Goal: Find specific page/section: Find specific page/section

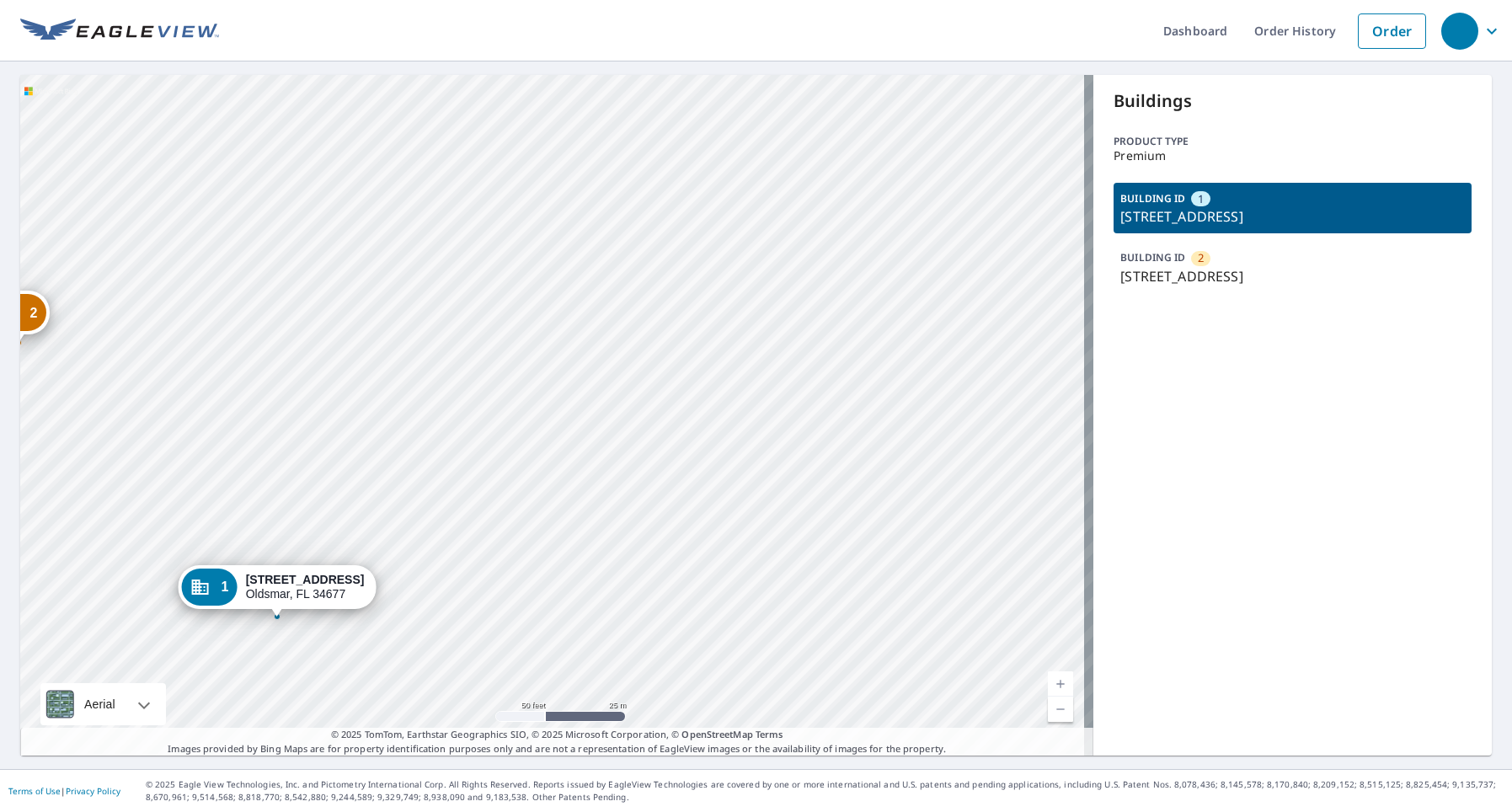
drag, startPoint x: 546, startPoint y: 368, endPoint x: 690, endPoint y: 338, distance: 147.1
click at [690, 339] on div "2 201 Pine Ct Oldsmar, FL 34677 1 121 Cypress Ct Oldsmar, FL 34677" at bounding box center [557, 415] width 1073 height 681
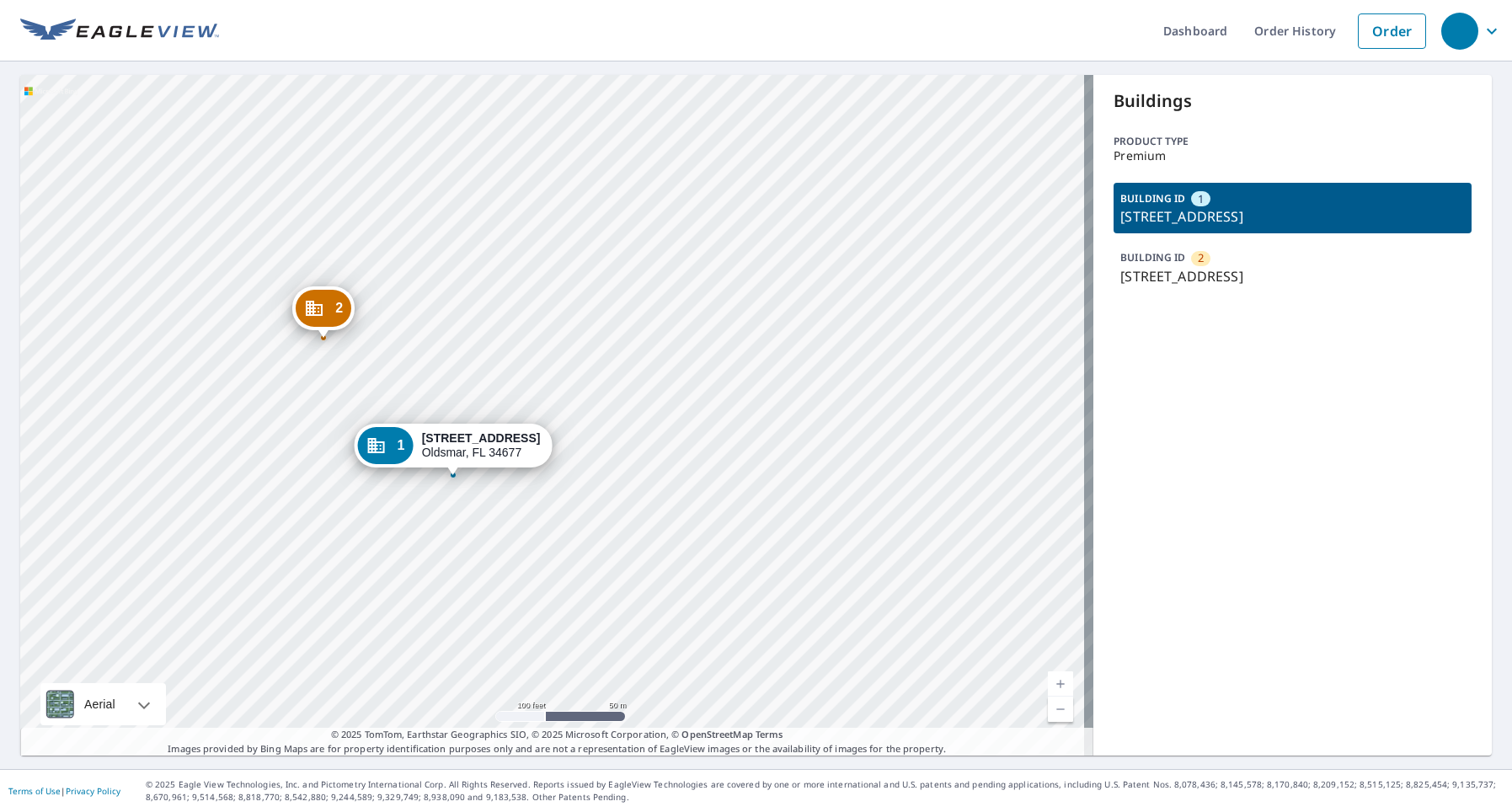
drag, startPoint x: 406, startPoint y: 386, endPoint x: 469, endPoint y: 346, distance: 74.6
click at [470, 347] on div "2 201 Pine Ct Oldsmar, FL 34677 1 121 Cypress Ct Oldsmar, FL 34677" at bounding box center [557, 415] width 1073 height 681
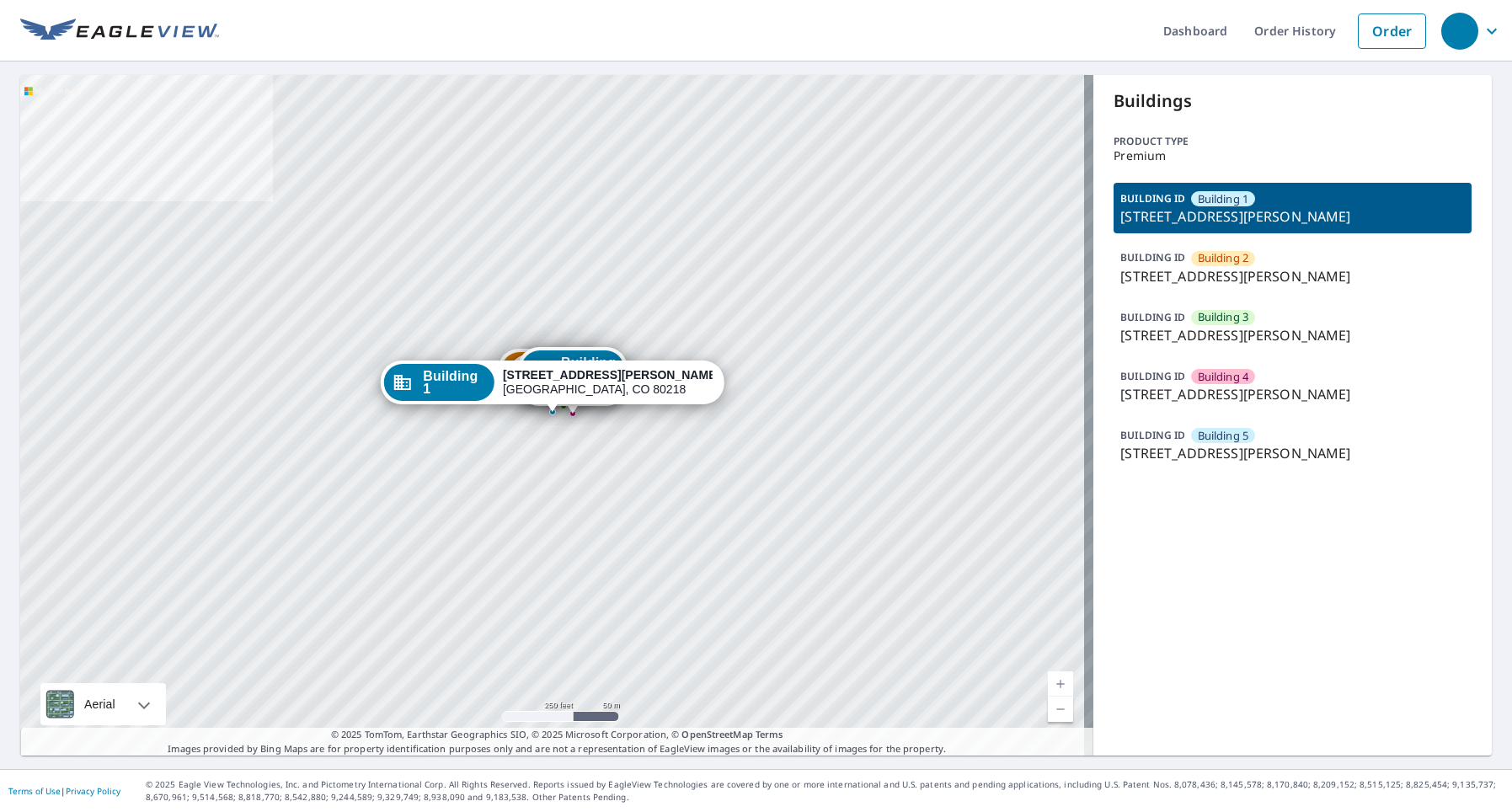
click at [1257, 333] on p "636 North Downing Street, Denver, CO, 80218" at bounding box center [1292, 335] width 345 height 21
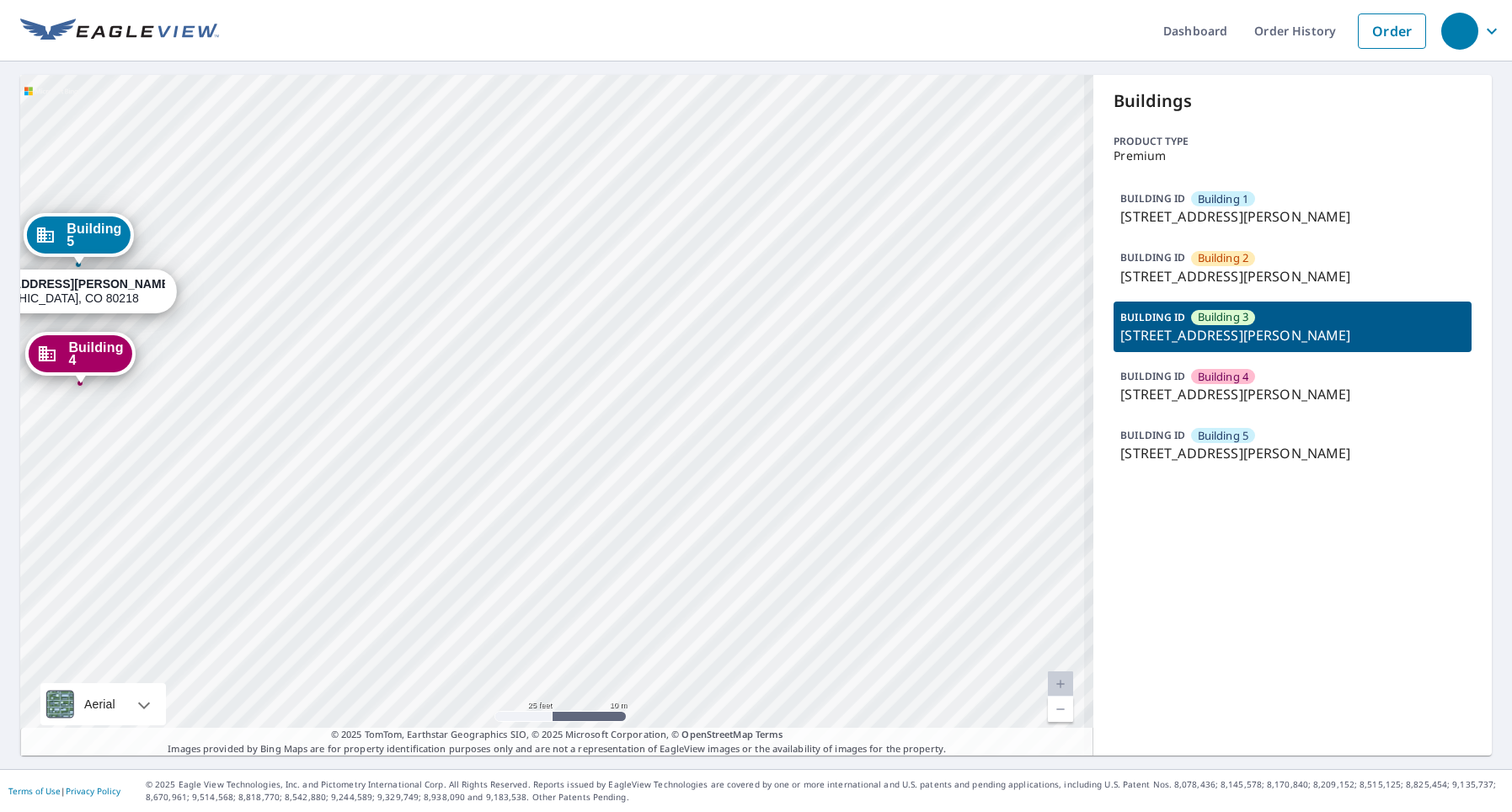
drag, startPoint x: 428, startPoint y: 456, endPoint x: 678, endPoint y: 443, distance: 250.3
click at [691, 444] on div "Building 1 636 North Downing Street Denver, CO 80218 Building 2 636 North Downi…" at bounding box center [557, 415] width 1073 height 681
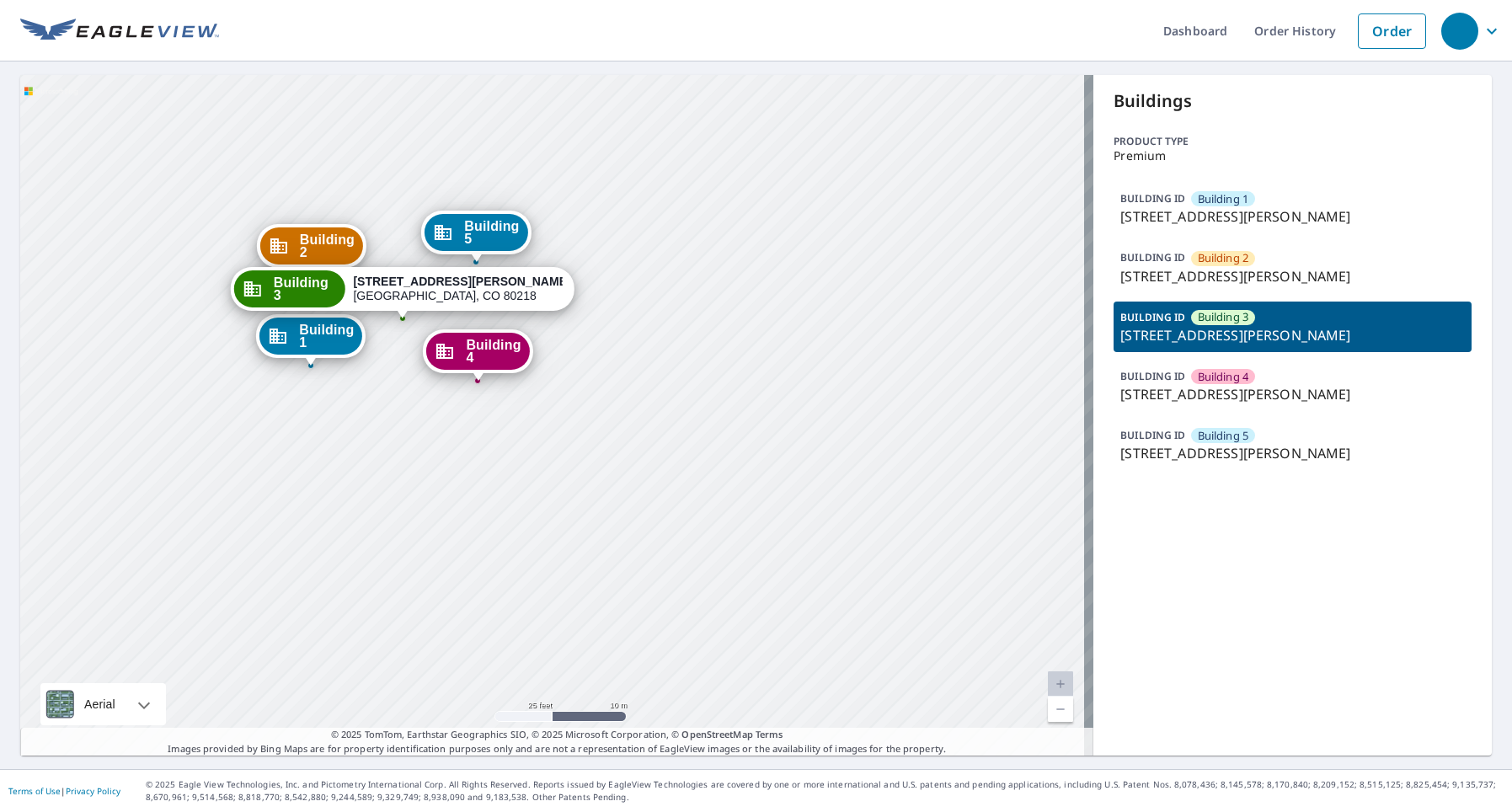
drag, startPoint x: 436, startPoint y: 404, endPoint x: 576, endPoint y: 417, distance: 140.6
click at [576, 417] on div "Building 1 636 North Downing Street Denver, CO 80218 Building 2 636 North Downi…" at bounding box center [557, 415] width 1073 height 681
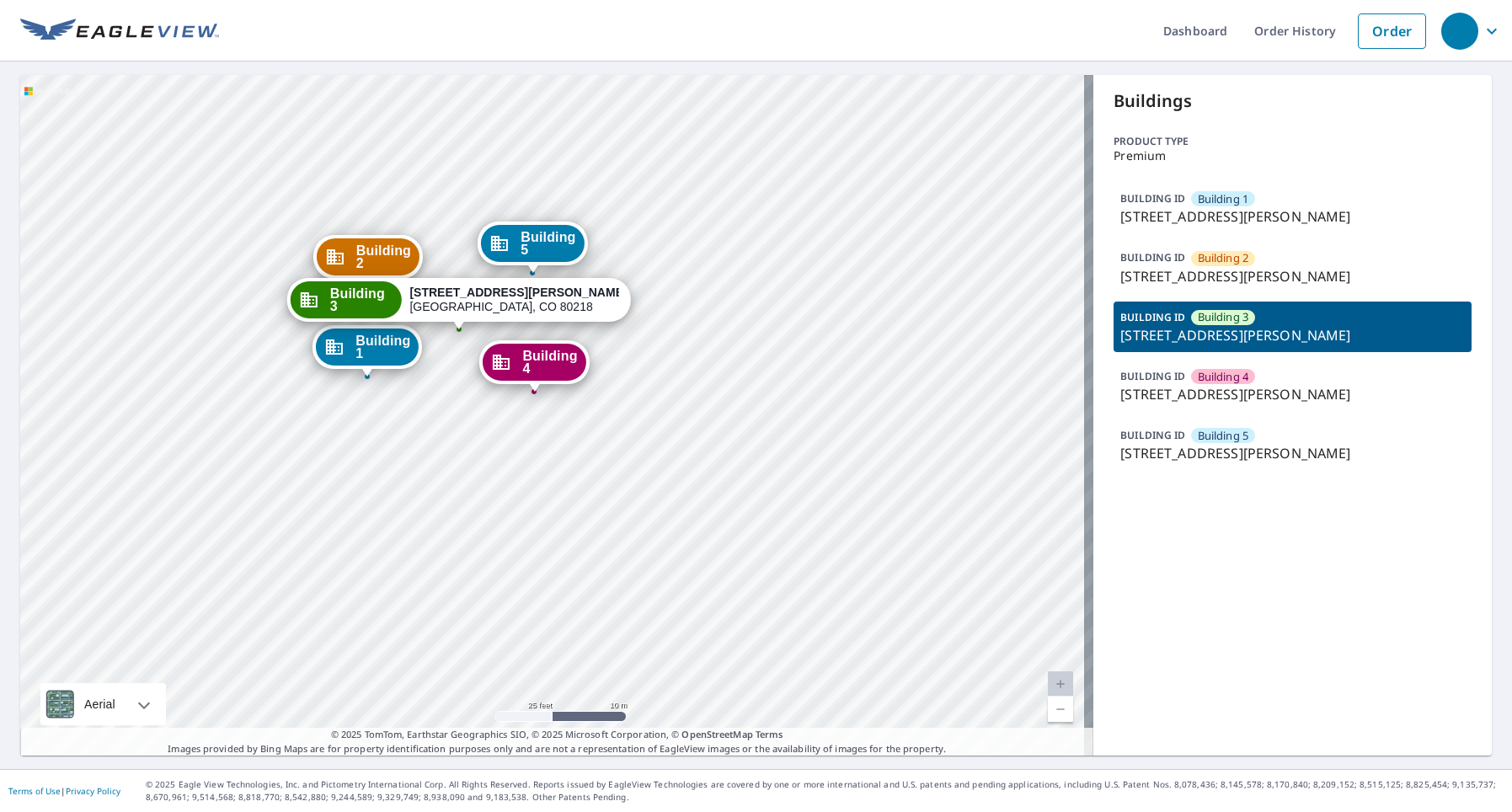
drag, startPoint x: 468, startPoint y: 362, endPoint x: 481, endPoint y: 365, distance: 13.3
click at [481, 365] on div "Building 4 636 North Downing Street Denver, CO 80218" at bounding box center [534, 362] width 110 height 44
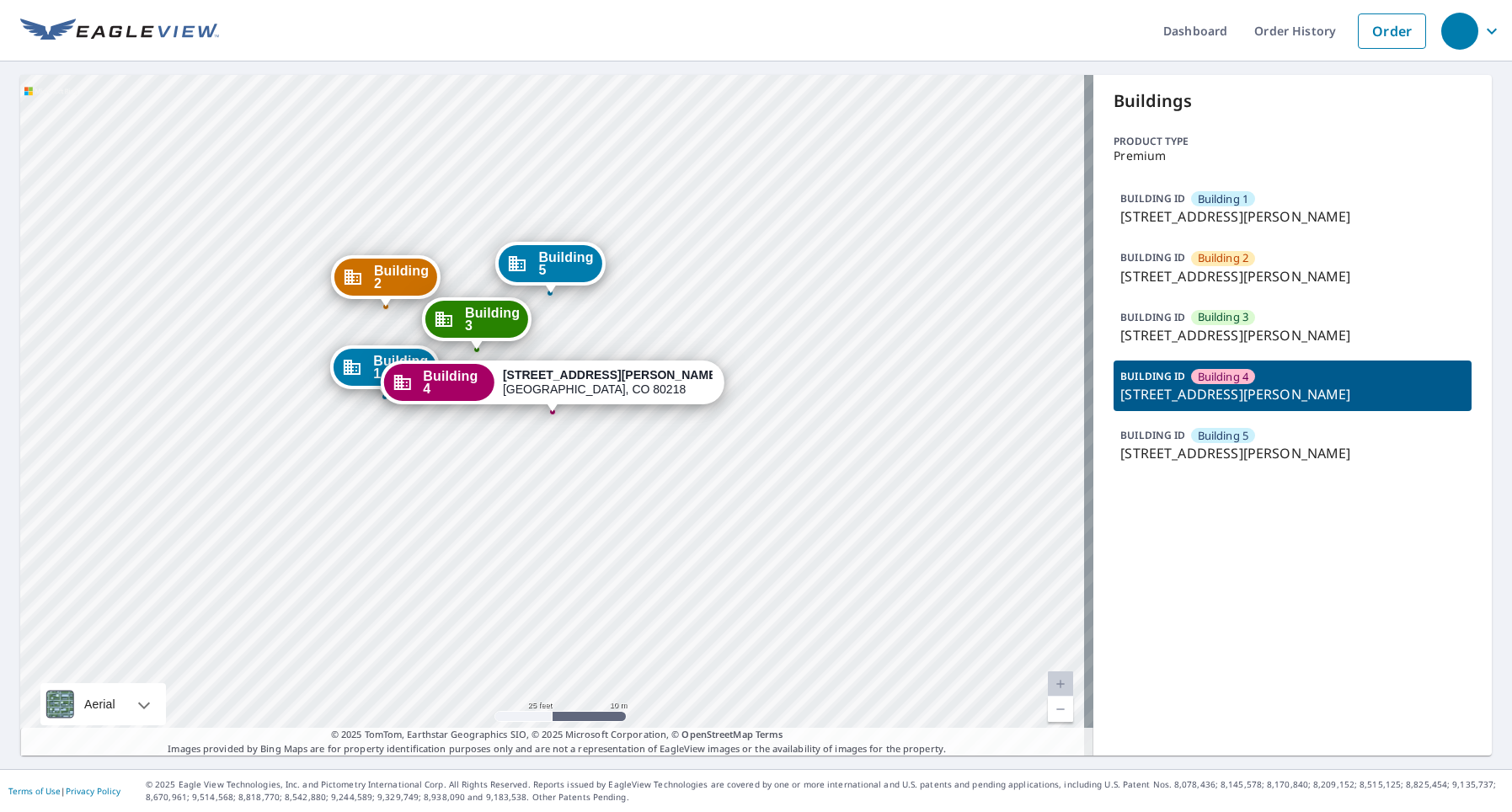
click at [572, 373] on strong "636 North Downing Street" at bounding box center [611, 374] width 217 height 13
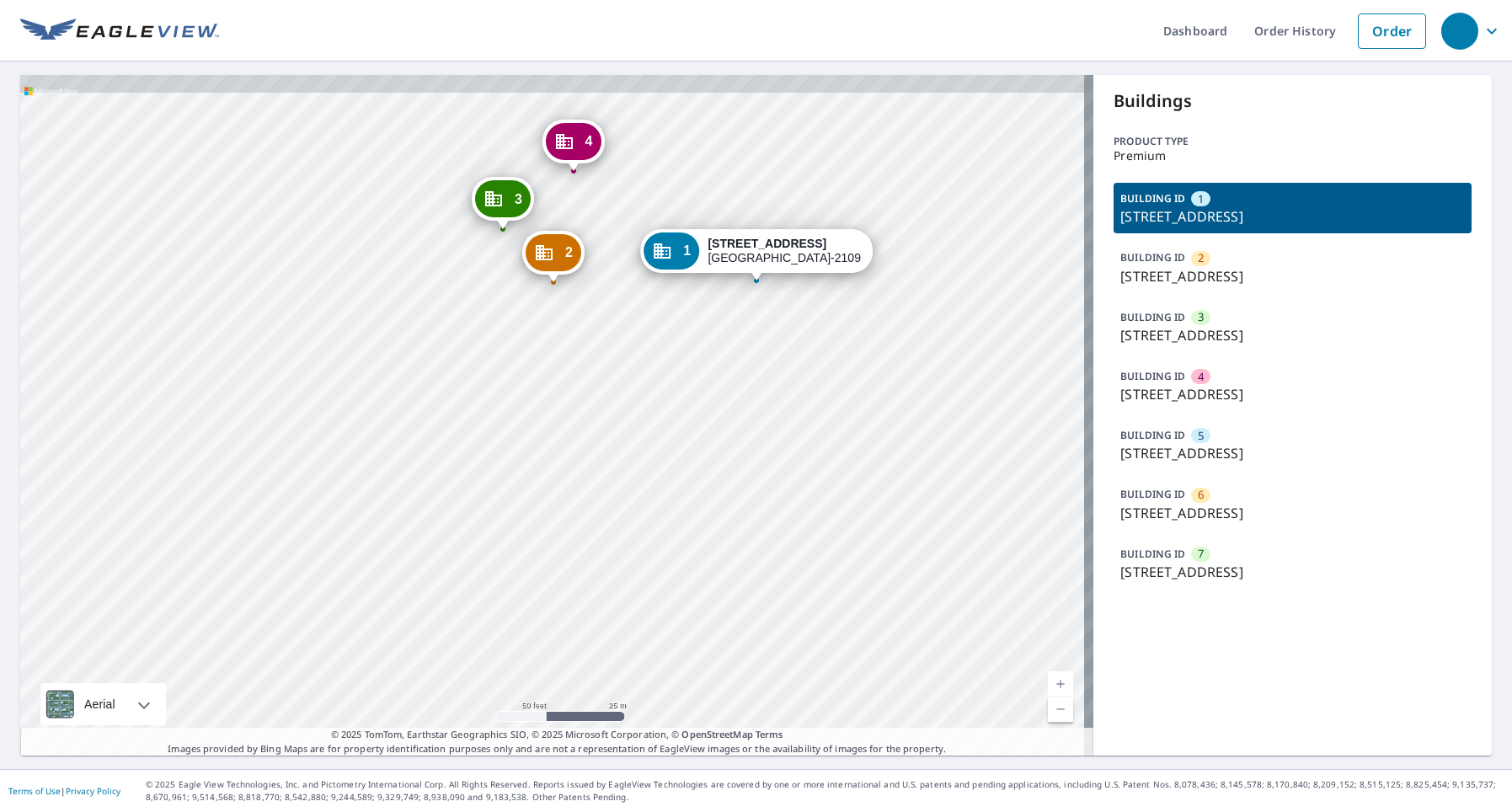
drag, startPoint x: 702, startPoint y: 348, endPoint x: 676, endPoint y: 429, distance: 85.1
click at [676, 429] on div "2 16130 N Cleveland Ave North Fort Myers, FL 33903 3 16130 N Cleveland Ave Nort…" at bounding box center [557, 415] width 1073 height 681
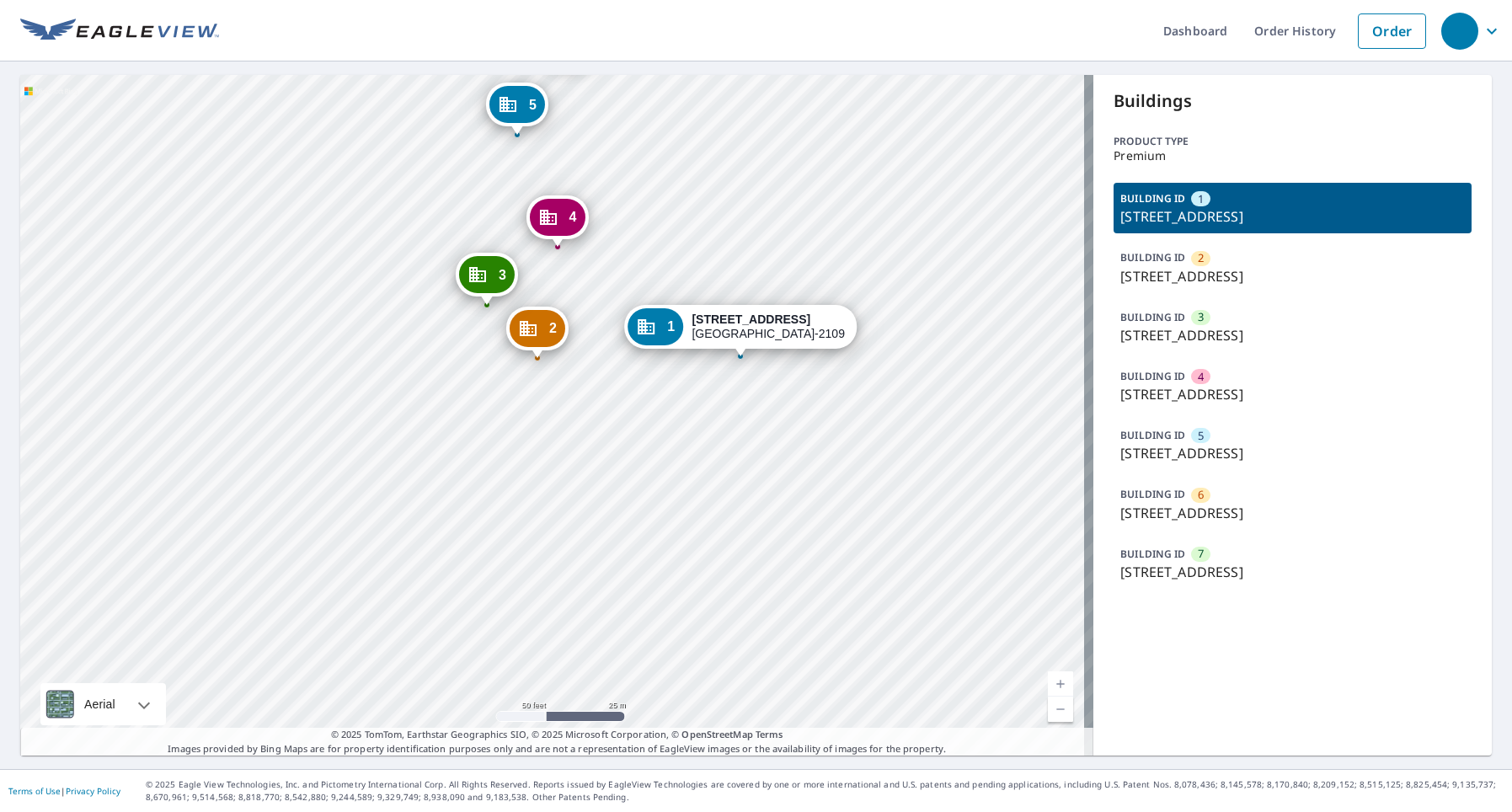
drag, startPoint x: 602, startPoint y: 244, endPoint x: 601, endPoint y: 268, distance: 24.0
click at [612, 265] on div "2 16130 N Cleveland Ave North Fort Myers, FL 33903 3 16130 N Cleveland Ave Nort…" at bounding box center [557, 415] width 1073 height 681
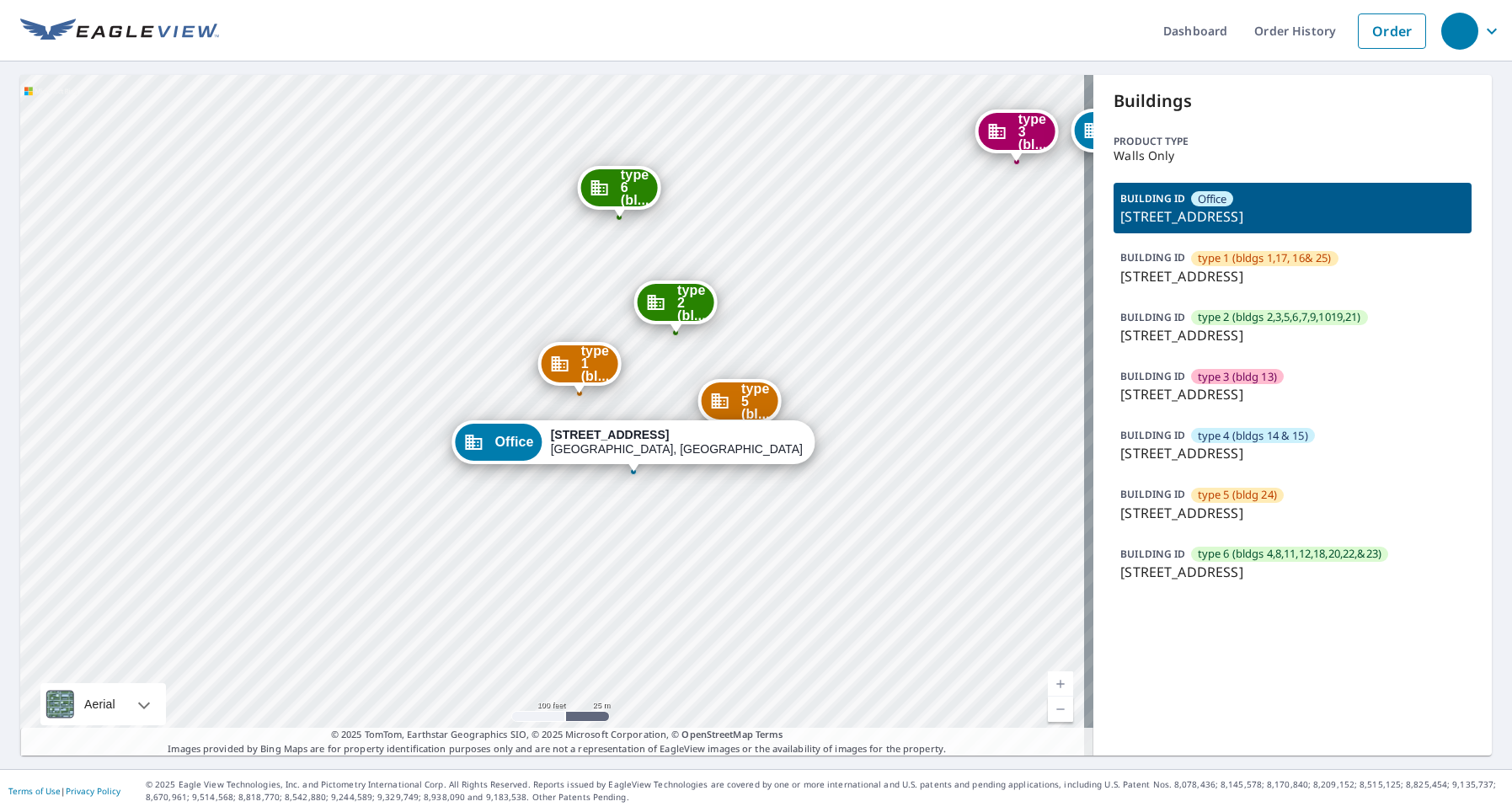
click at [1274, 446] on p "6750 N Quail Hollow Rd, Memphis, TN, 38120" at bounding box center [1292, 453] width 345 height 21
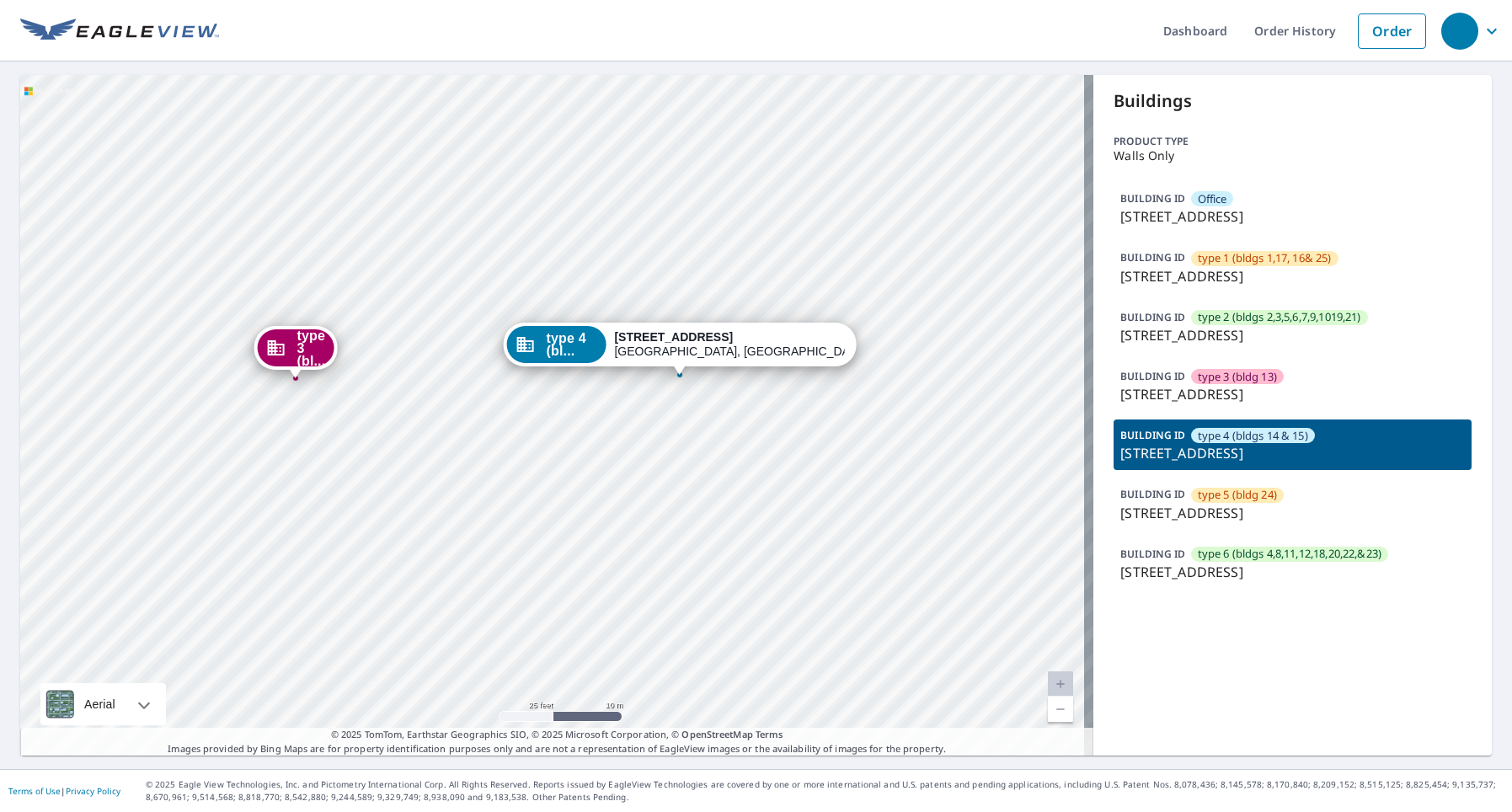
click at [598, 419] on div "Office 6661 N Quail Hollow Rd Memphis, TN 38120 type 1 (bl... 1630 Poplar Oaks …" at bounding box center [557, 415] width 1073 height 681
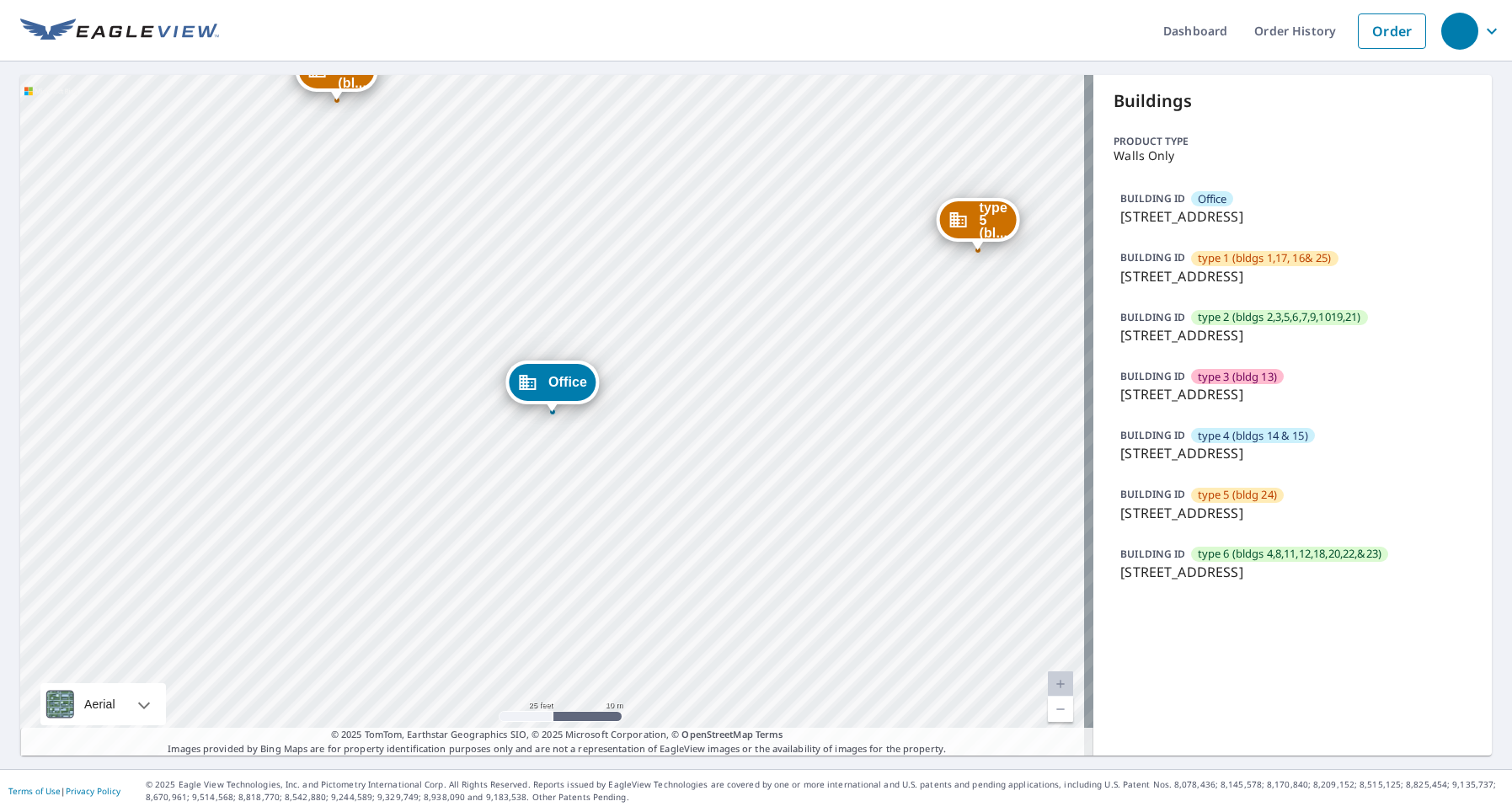
drag, startPoint x: 943, startPoint y: 414, endPoint x: 656, endPoint y: 463, distance: 291.2
click at [656, 463] on div "type 1 (bl... 1630 Poplar Oaks Cir Memphis, TN 38120 type 2 (bl... 1633 Poplar …" at bounding box center [557, 415] width 1073 height 681
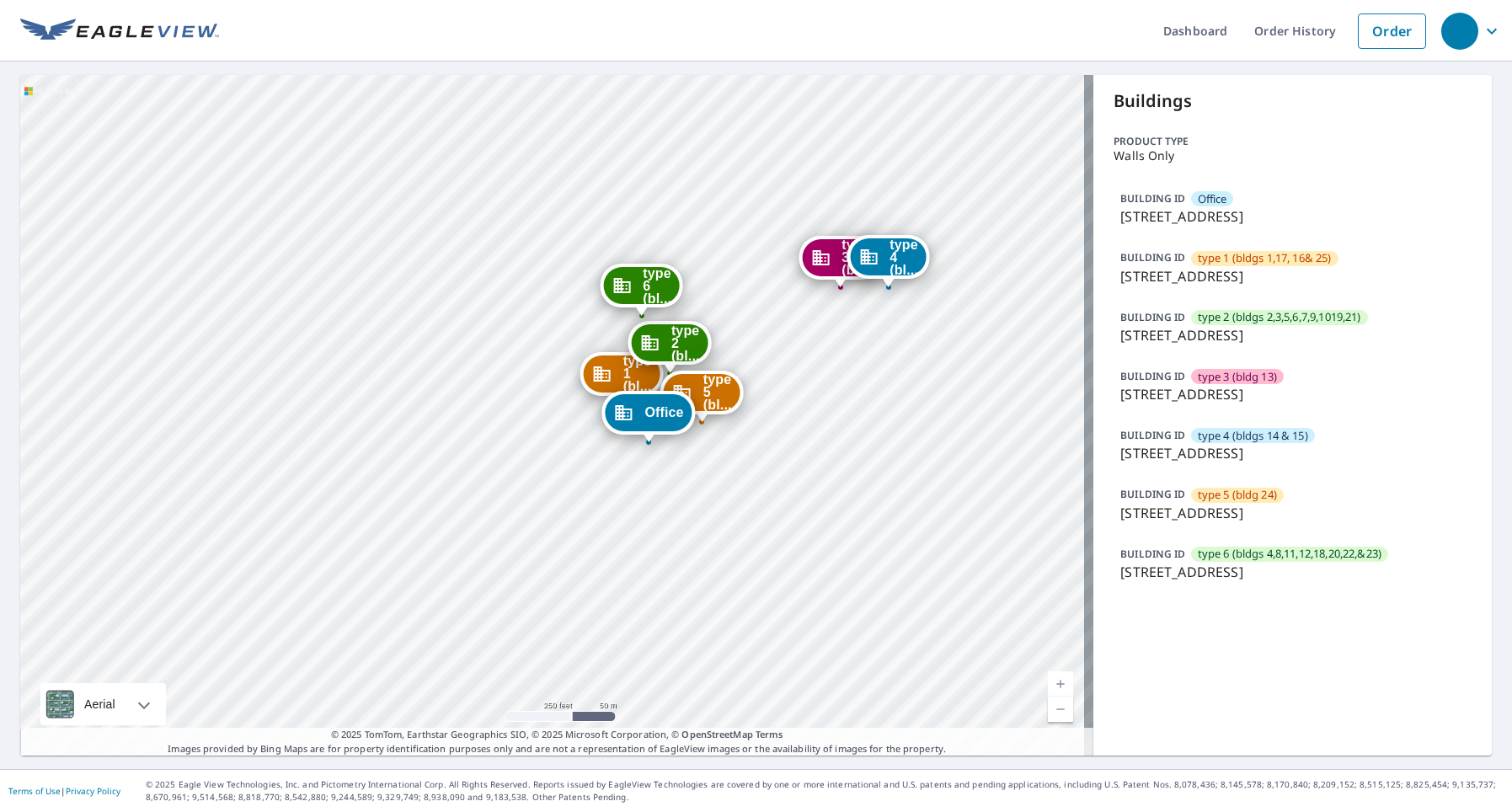
drag, startPoint x: 803, startPoint y: 348, endPoint x: 716, endPoint y: 368, distance: 89.3
click at [716, 368] on div "type 1 (bl... 1630 Poplar Oaks Cir Memphis, TN 38120 type 2 (bl... 1633 Poplar …" at bounding box center [557, 415] width 1073 height 681
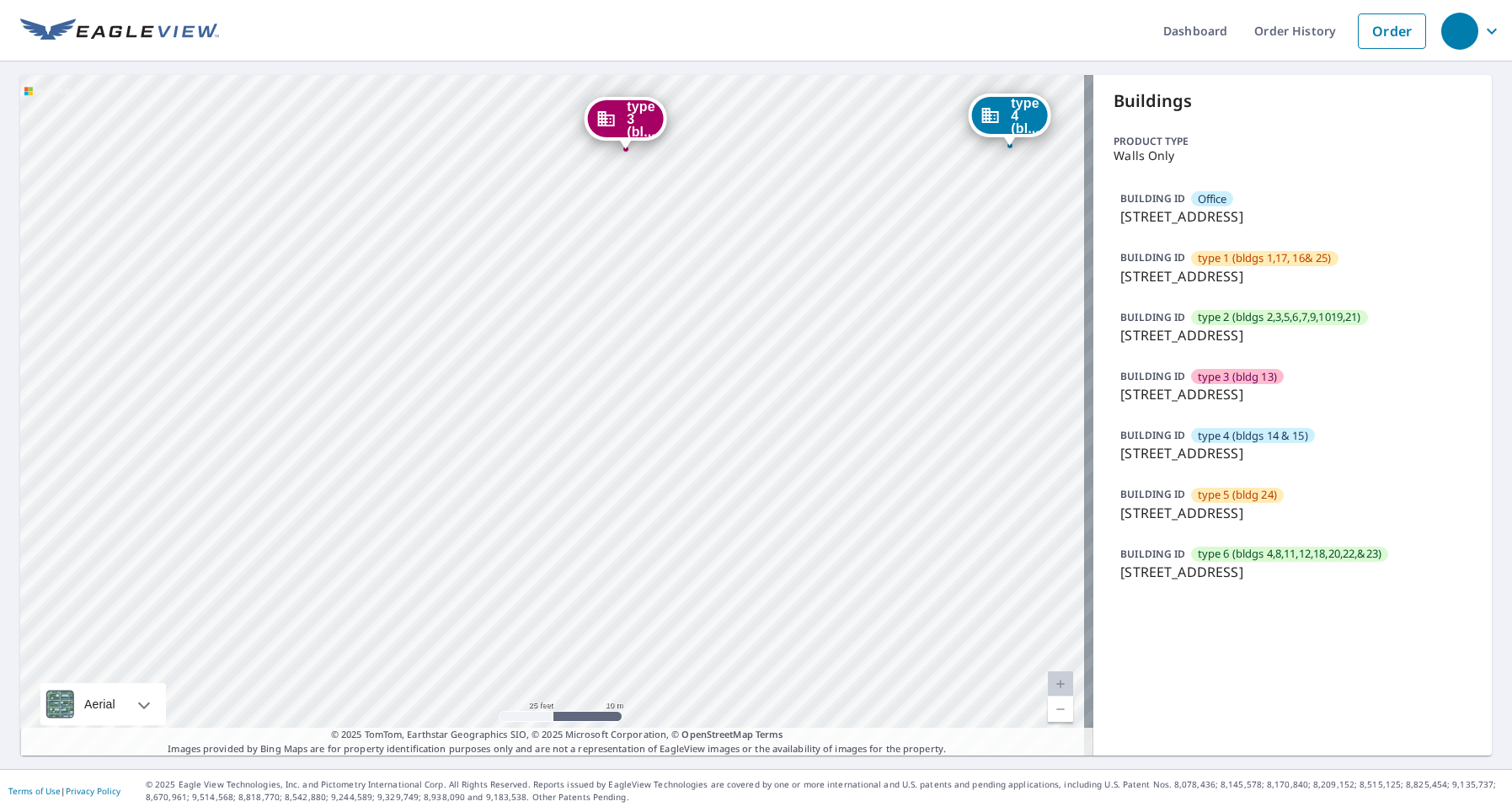
drag, startPoint x: 785, startPoint y: 307, endPoint x: 726, endPoint y: 455, distance: 159.3
click at [726, 457] on div "type 1 (bl... 1630 Poplar Oaks Cir Memphis, TN 38120 type 2 (bl... 1633 Poplar …" at bounding box center [557, 415] width 1073 height 681
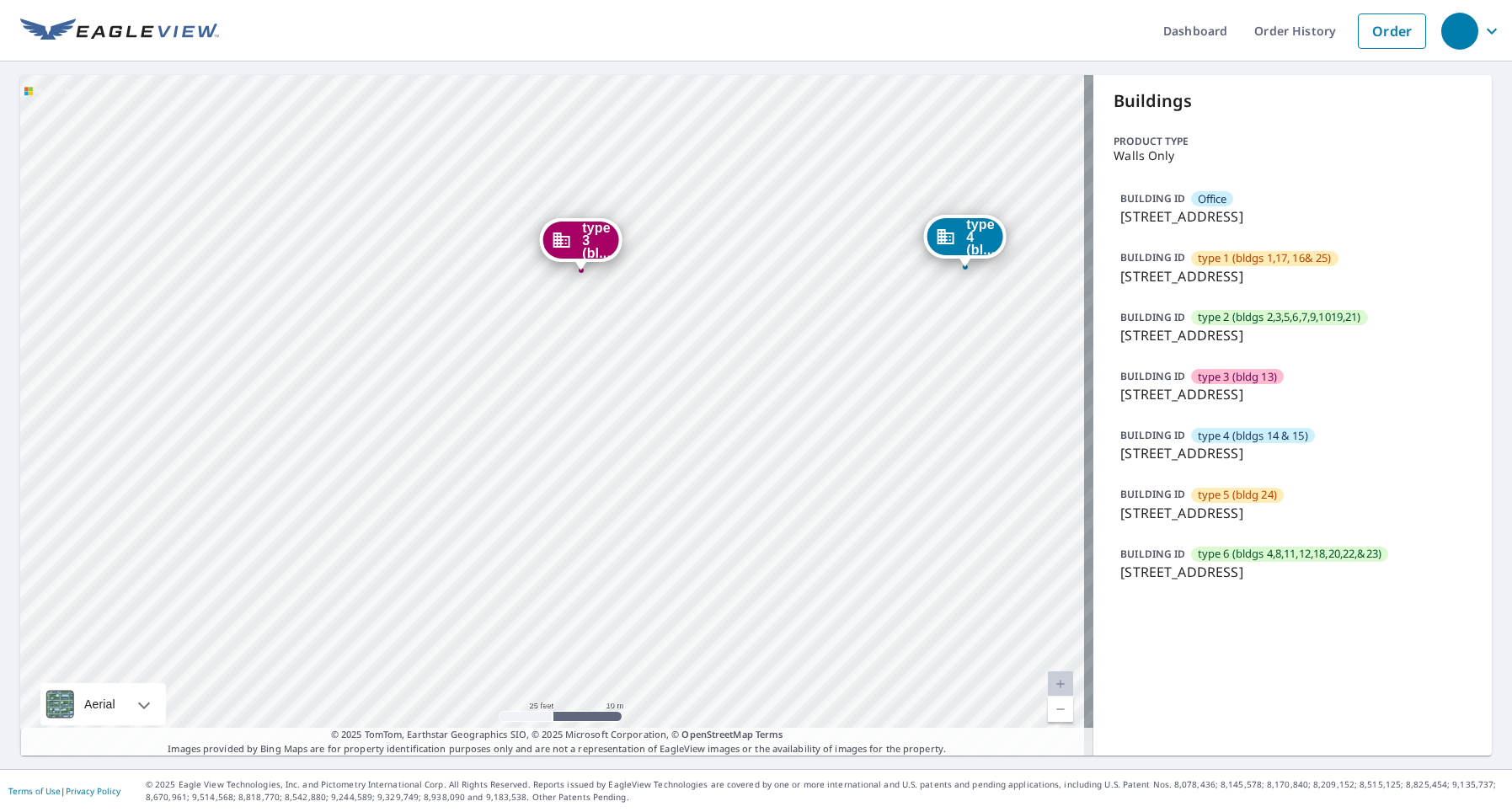
drag, startPoint x: 771, startPoint y: 356, endPoint x: 763, endPoint y: 384, distance: 29.1
click at [763, 384] on div "type 1 (bl... 1630 Poplar Oaks Cir Memphis, TN 38120 type 2 (bl... 1633 Poplar …" at bounding box center [557, 415] width 1073 height 681
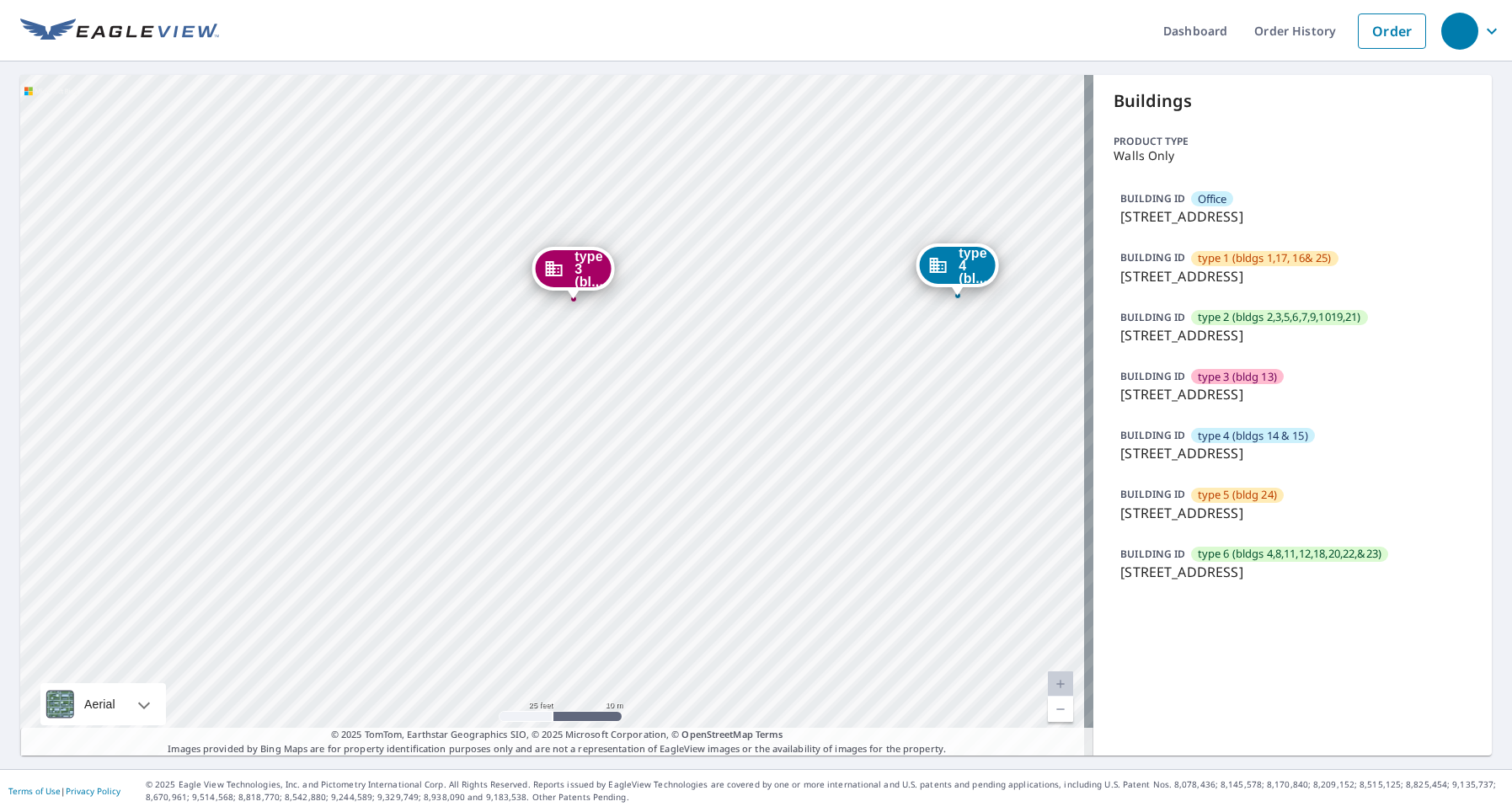
drag, startPoint x: 903, startPoint y: 377, endPoint x: 830, endPoint y: 371, distance: 73.2
click at [830, 371] on div "type 1 (bl... 1630 Poplar Oaks Cir Memphis, TN 38120 type 2 (bl... 1633 Poplar …" at bounding box center [557, 415] width 1073 height 681
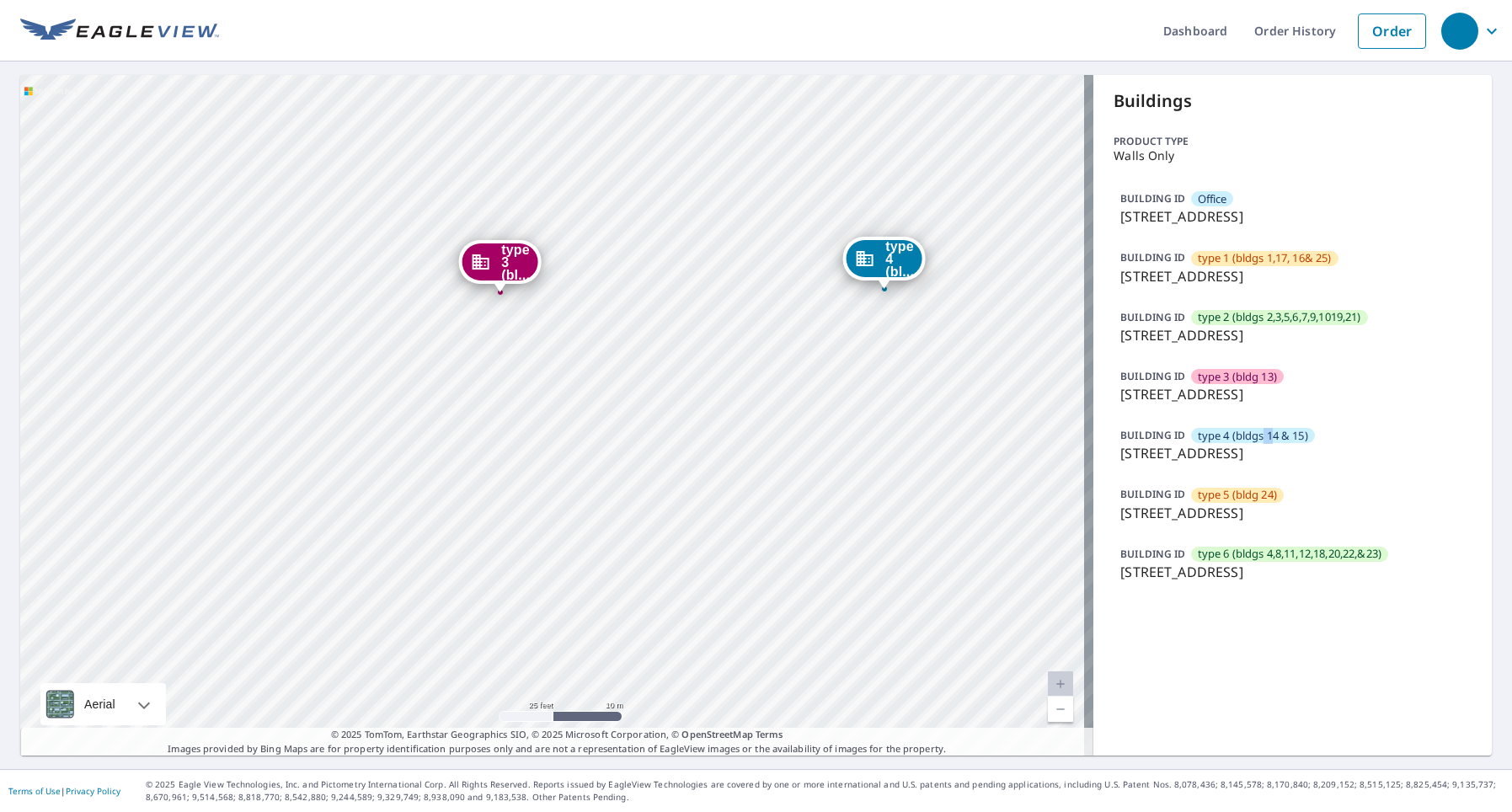
click at [1262, 441] on span "type 4 (bldgs 14 & 15)" at bounding box center [1253, 436] width 110 height 16
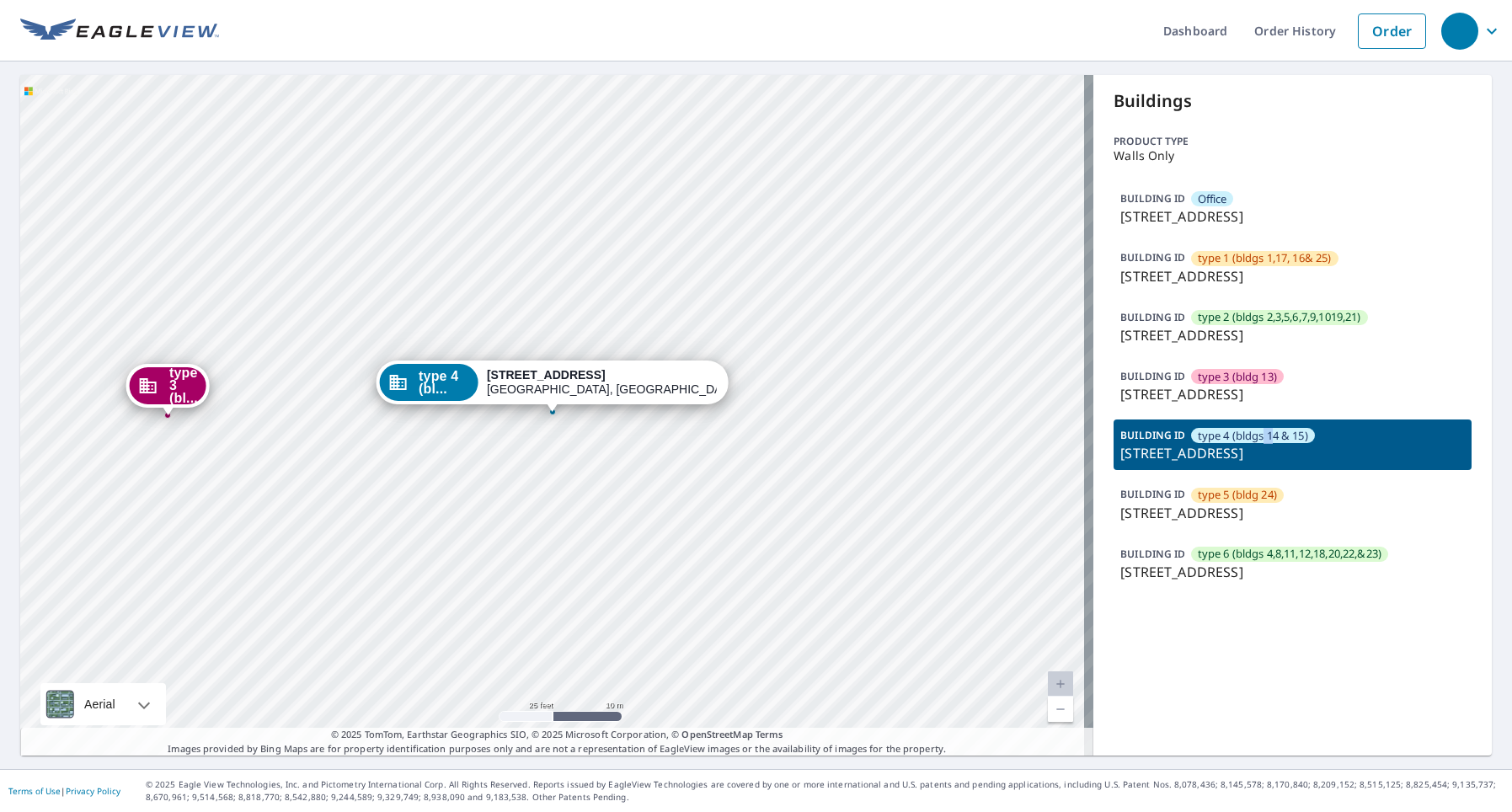
click at [470, 379] on span "type 4 (bl..." at bounding box center [445, 382] width 52 height 25
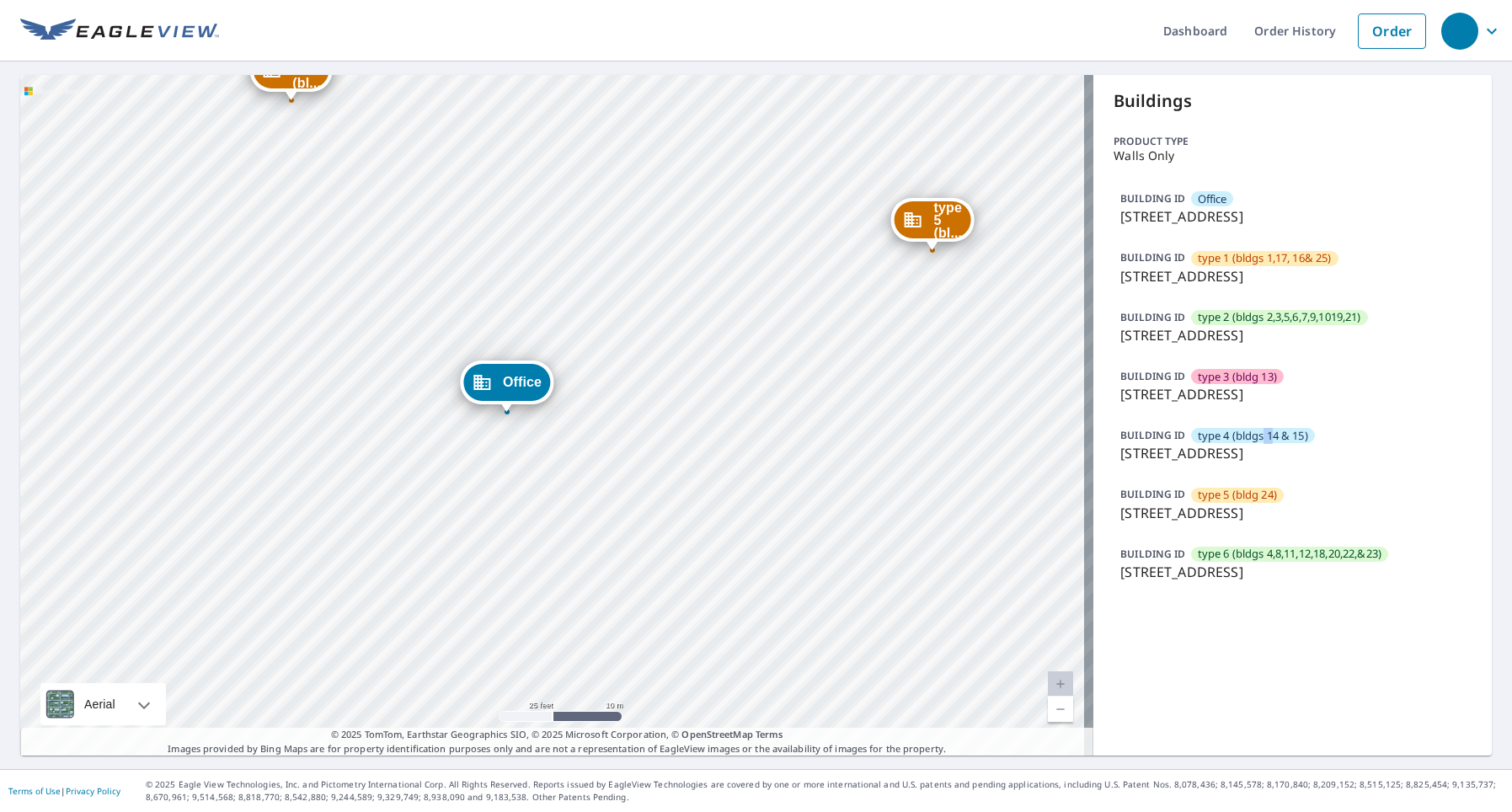
drag, startPoint x: 756, startPoint y: 418, endPoint x: 449, endPoint y: 453, distance: 309.0
click at [505, 446] on div "type 1 (bl... 1630 Poplar Oaks Cir Memphis, TN 38120 type 2 (bl... 1633 Poplar …" at bounding box center [557, 415] width 1073 height 681
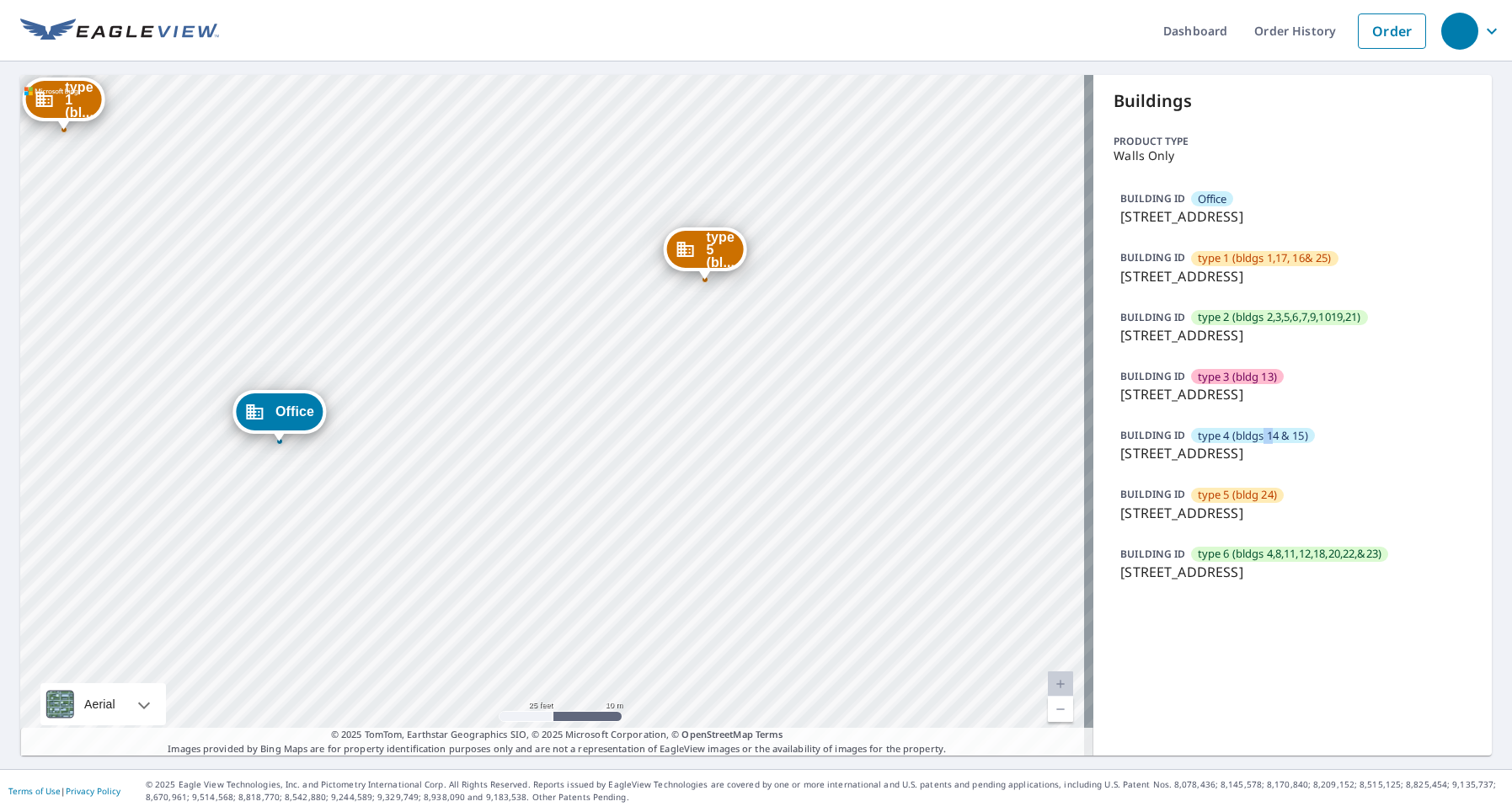
drag, startPoint x: 778, startPoint y: 415, endPoint x: 360, endPoint y: 468, distance: 421.3
click at [401, 465] on div "type 1 (bl... 1630 Poplar Oaks Cir Memphis, TN 38120 type 2 (bl... 1633 Poplar …" at bounding box center [557, 415] width 1073 height 681
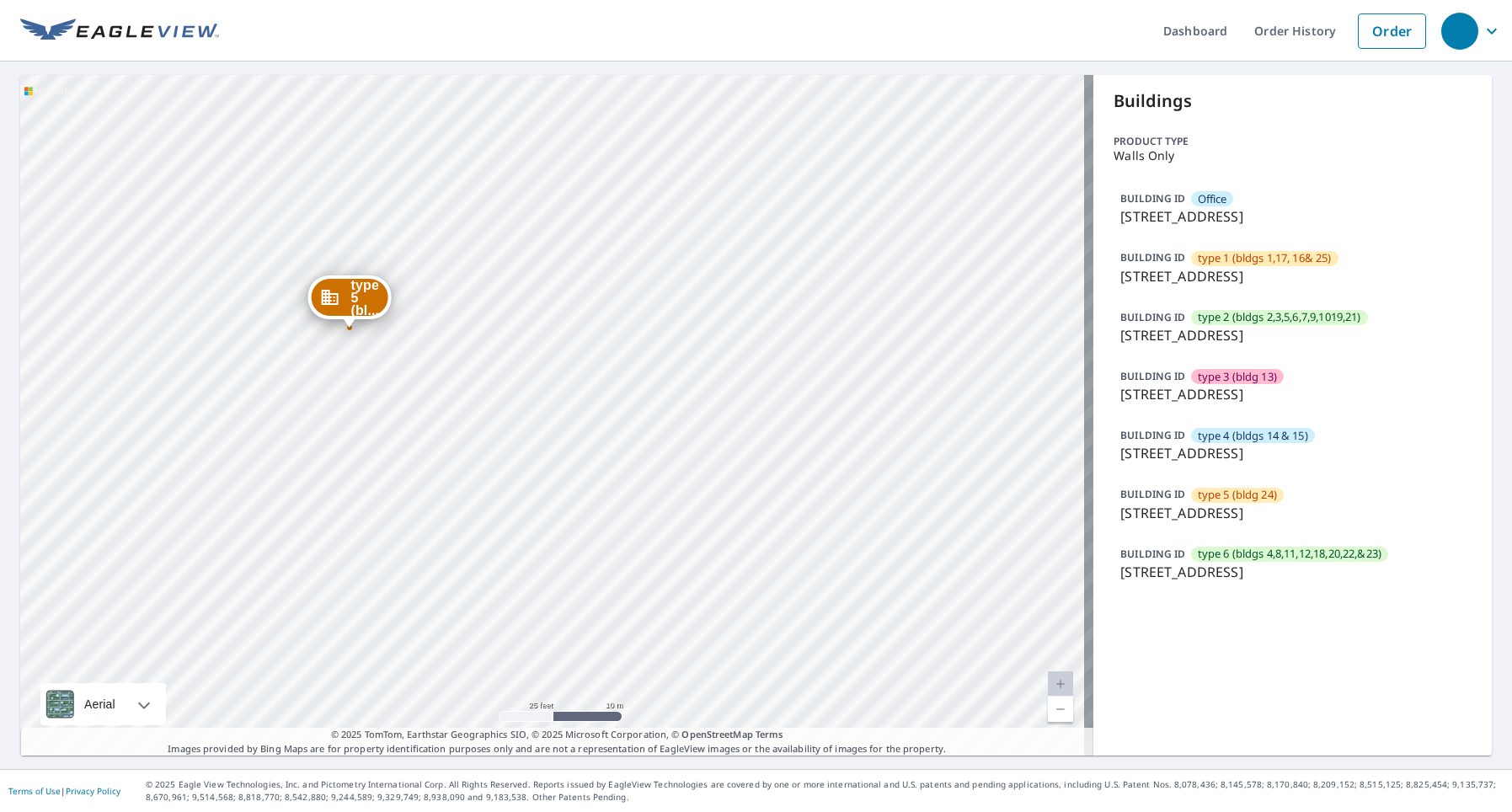
click at [1162, 447] on p "6750 N Quail Hollow Rd, Memphis, TN, 38120" at bounding box center [1292, 453] width 345 height 21
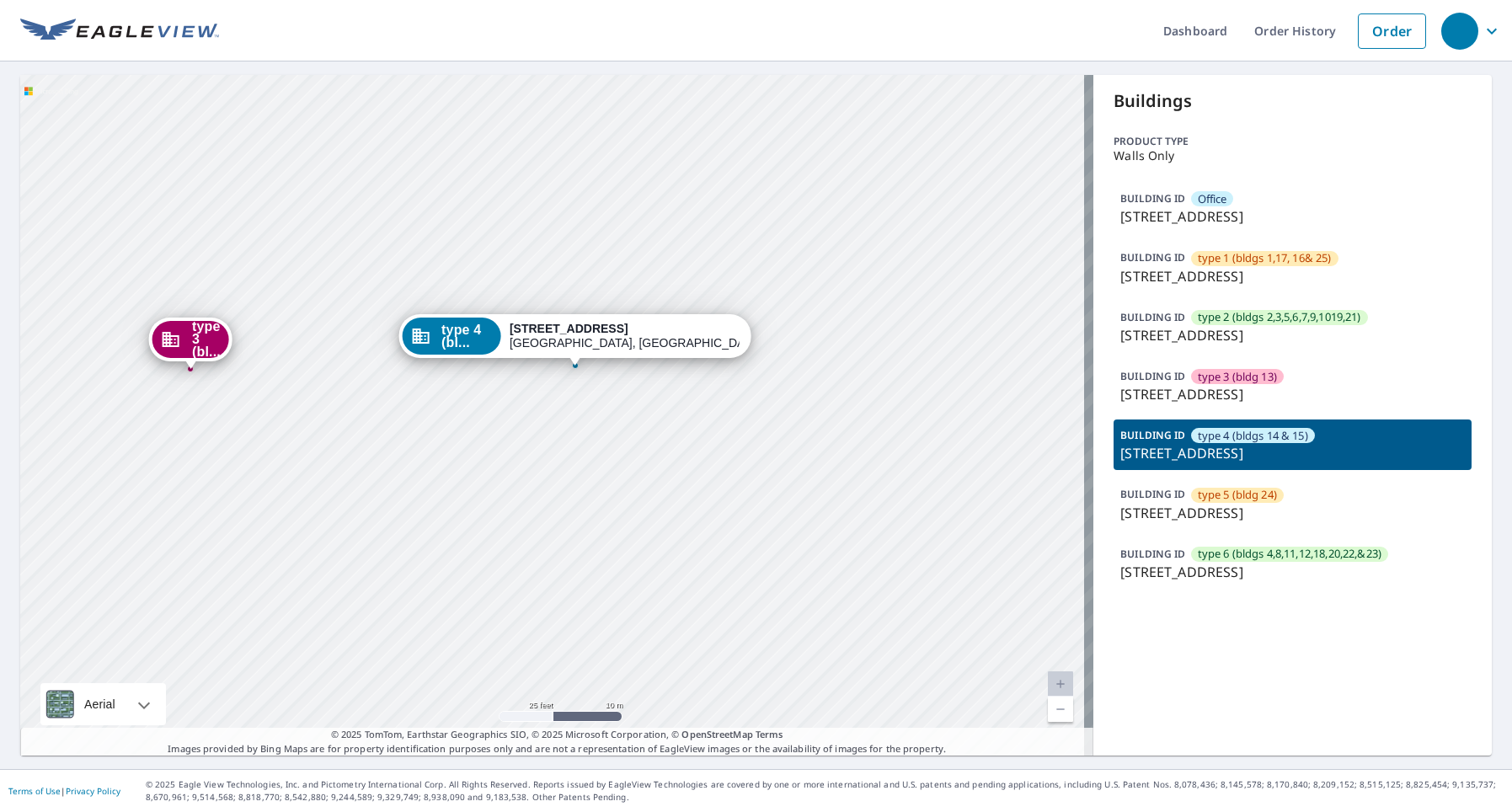
drag, startPoint x: 660, startPoint y: 592, endPoint x: 779, endPoint y: 375, distance: 247.5
click at [773, 386] on div "Office 6661 N Quail Hollow Rd Memphis, TN 38120 type 1 (bl... 1630 Poplar Oaks …" at bounding box center [557, 415] width 1073 height 681
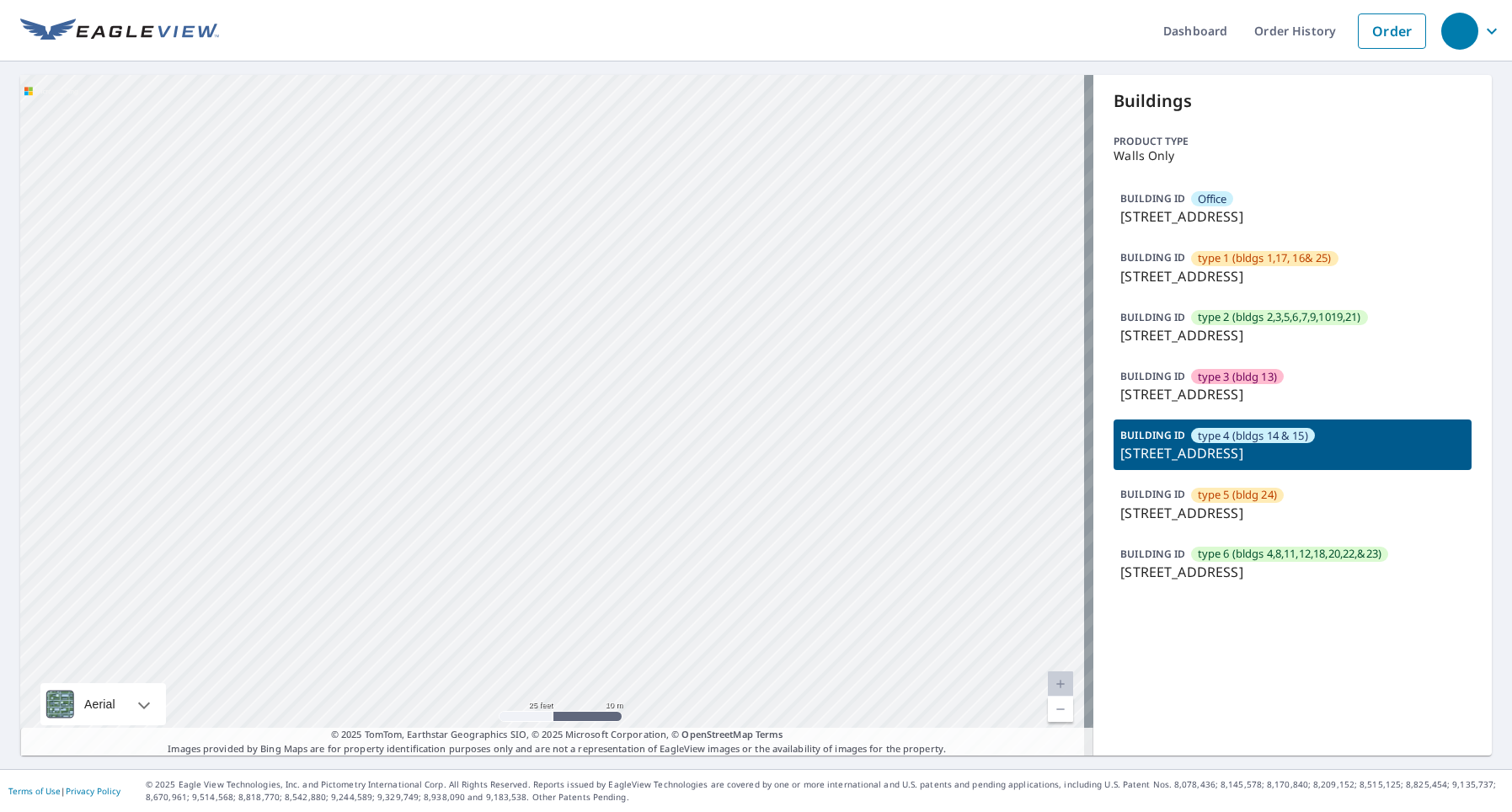
drag, startPoint x: 638, startPoint y: 402, endPoint x: 690, endPoint y: 254, distance: 156.9
click at [687, 275] on div "Office 6661 N Quail Hollow Rd Memphis, TN 38120 type 1 (bl... 1630 Poplar Oaks …" at bounding box center [557, 415] width 1073 height 681
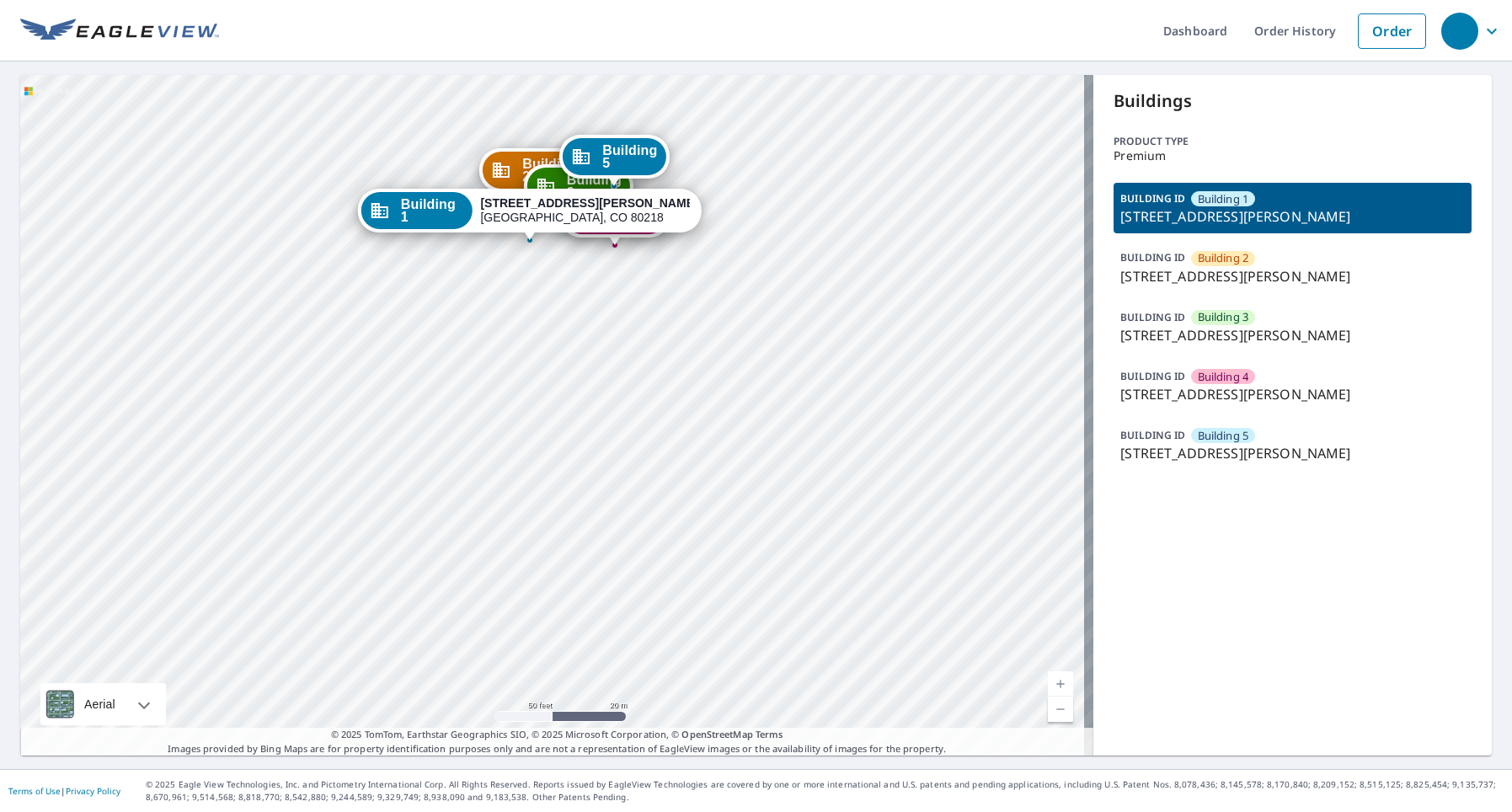
drag, startPoint x: 636, startPoint y: 331, endPoint x: 916, endPoint y: 310, distance: 280.8
click at [648, 354] on div "Building 2 636 North Downing Street Denver, CO 80218 Building 3 636 North Downi…" at bounding box center [557, 415] width 1073 height 681
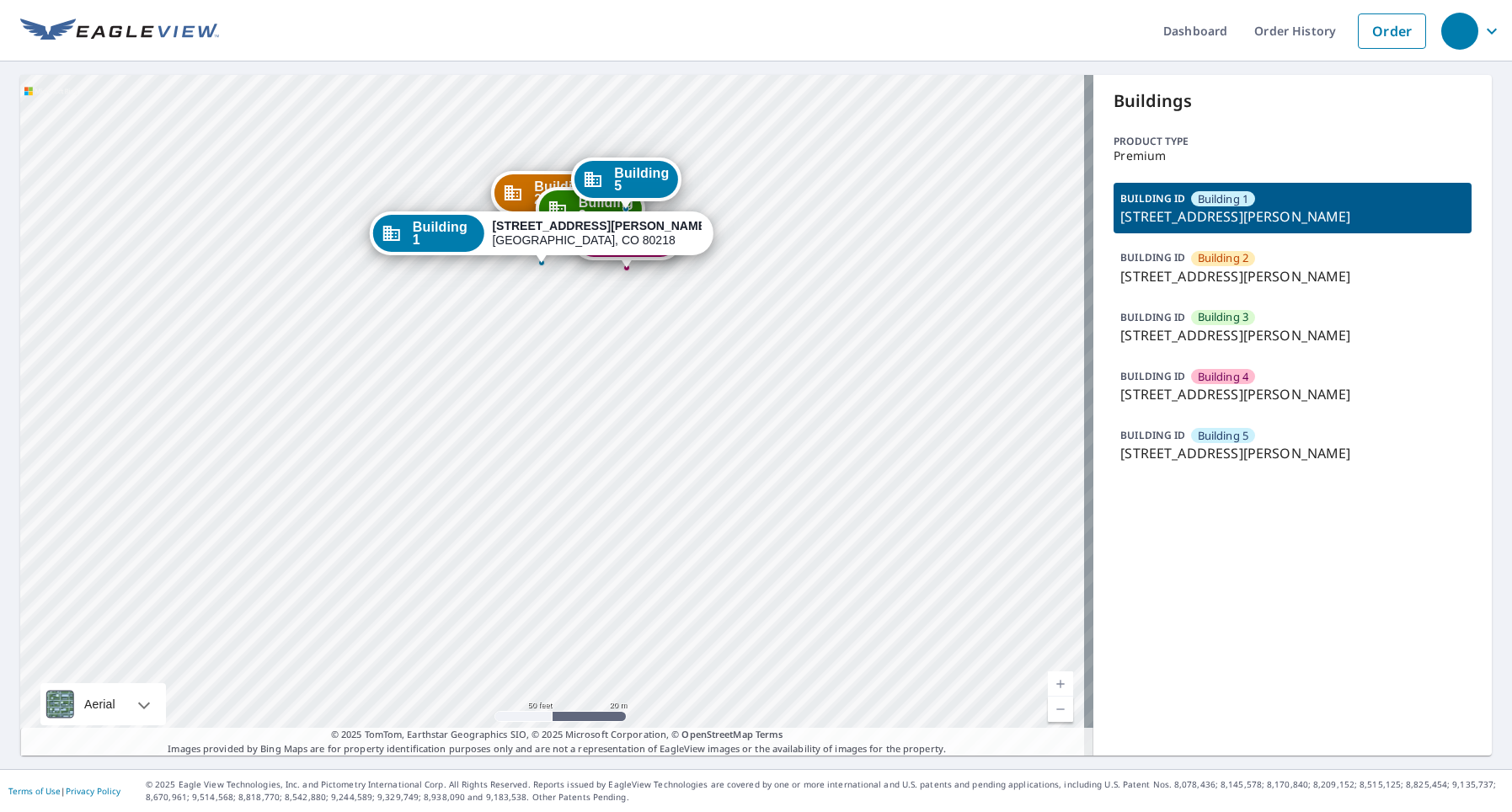
click at [1222, 195] on span "Building 1" at bounding box center [1223, 200] width 52 height 16
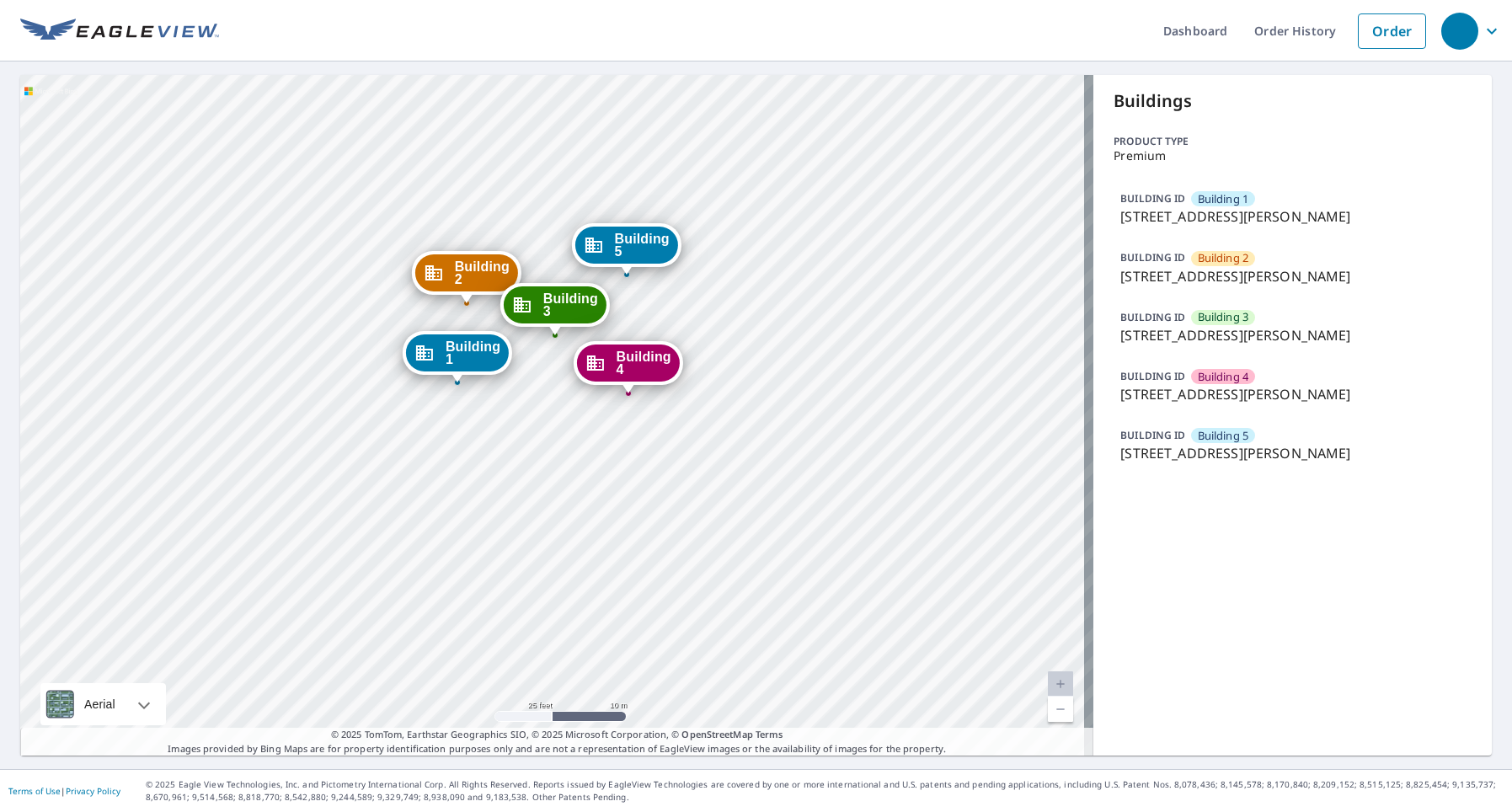
drag, startPoint x: 674, startPoint y: 346, endPoint x: 700, endPoint y: 357, distance: 28.2
click at [700, 357] on div "Building 2 636 North Downing Street Denver, CO 80218 Building 3 636 North Downi…" at bounding box center [557, 415] width 1073 height 681
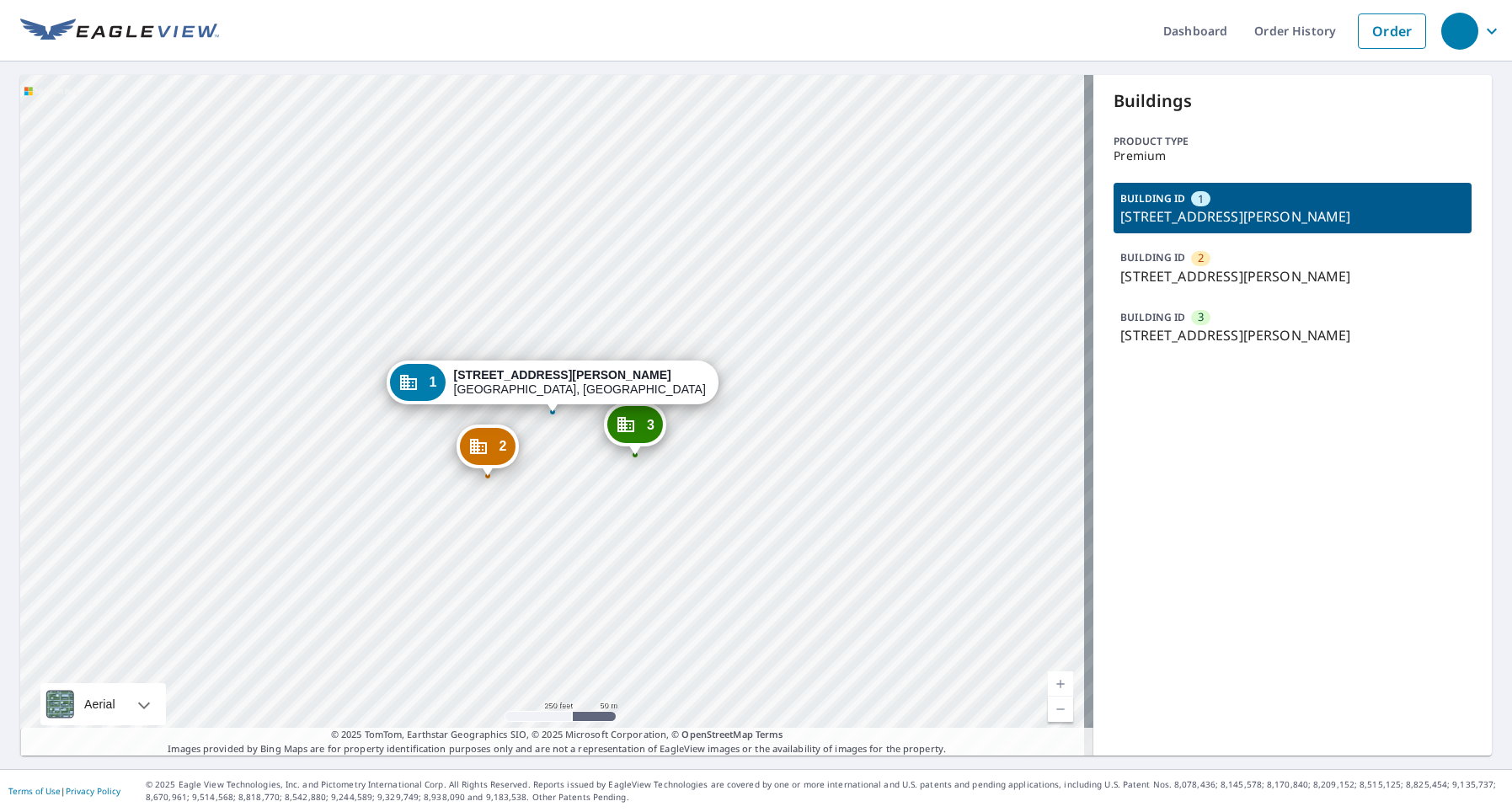
click at [1176, 210] on p "[STREET_ADDRESS][PERSON_NAME]" at bounding box center [1292, 217] width 345 height 21
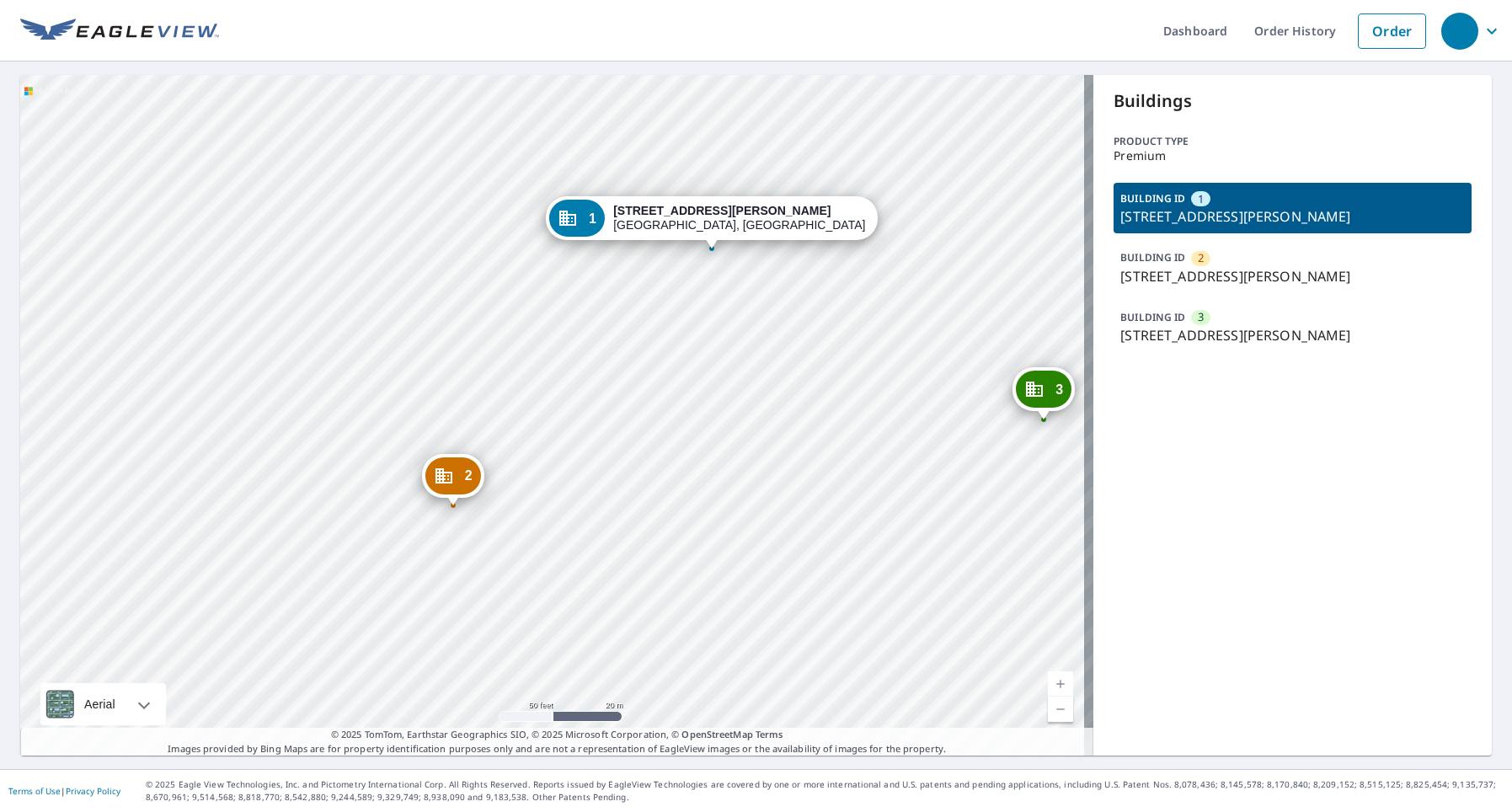
drag, startPoint x: 739, startPoint y: 431, endPoint x: 638, endPoint y: 445, distance: 102.0
click at [659, 447] on div "2 6545 Woodward St Amarillo, TX 79106 3 6501 Woodward St Amarillo, TX 79106 1 6…" at bounding box center [557, 415] width 1073 height 681
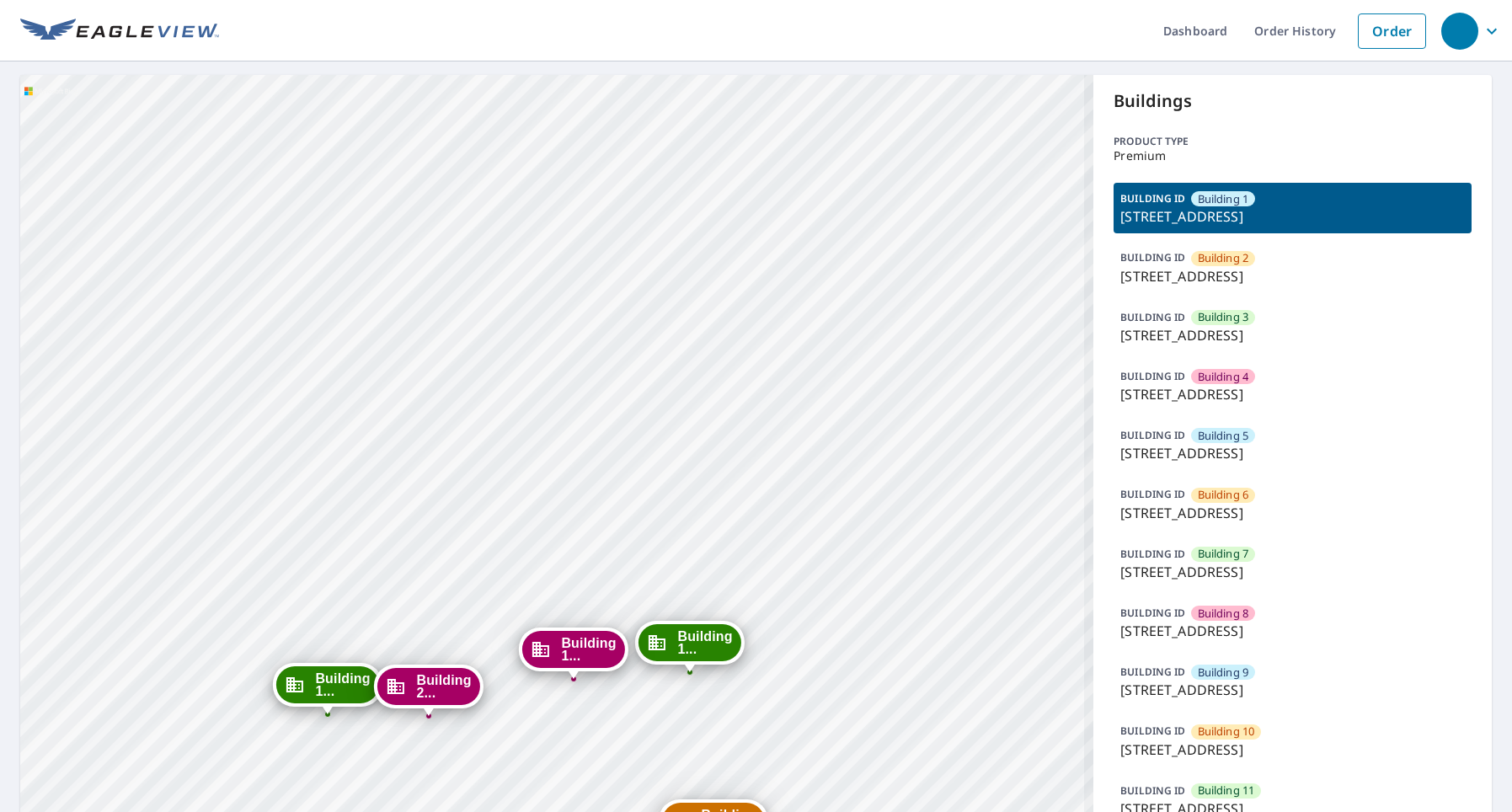
drag, startPoint x: 664, startPoint y: 505, endPoint x: 676, endPoint y: 332, distance: 173.4
click at [676, 340] on div "Building [GEOGRAPHIC_DATA][STREET_ADDRESS] [GEOGRAPHIC_DATA][STREET_ADDRESS] [G…" at bounding box center [557, 723] width 1073 height 1297
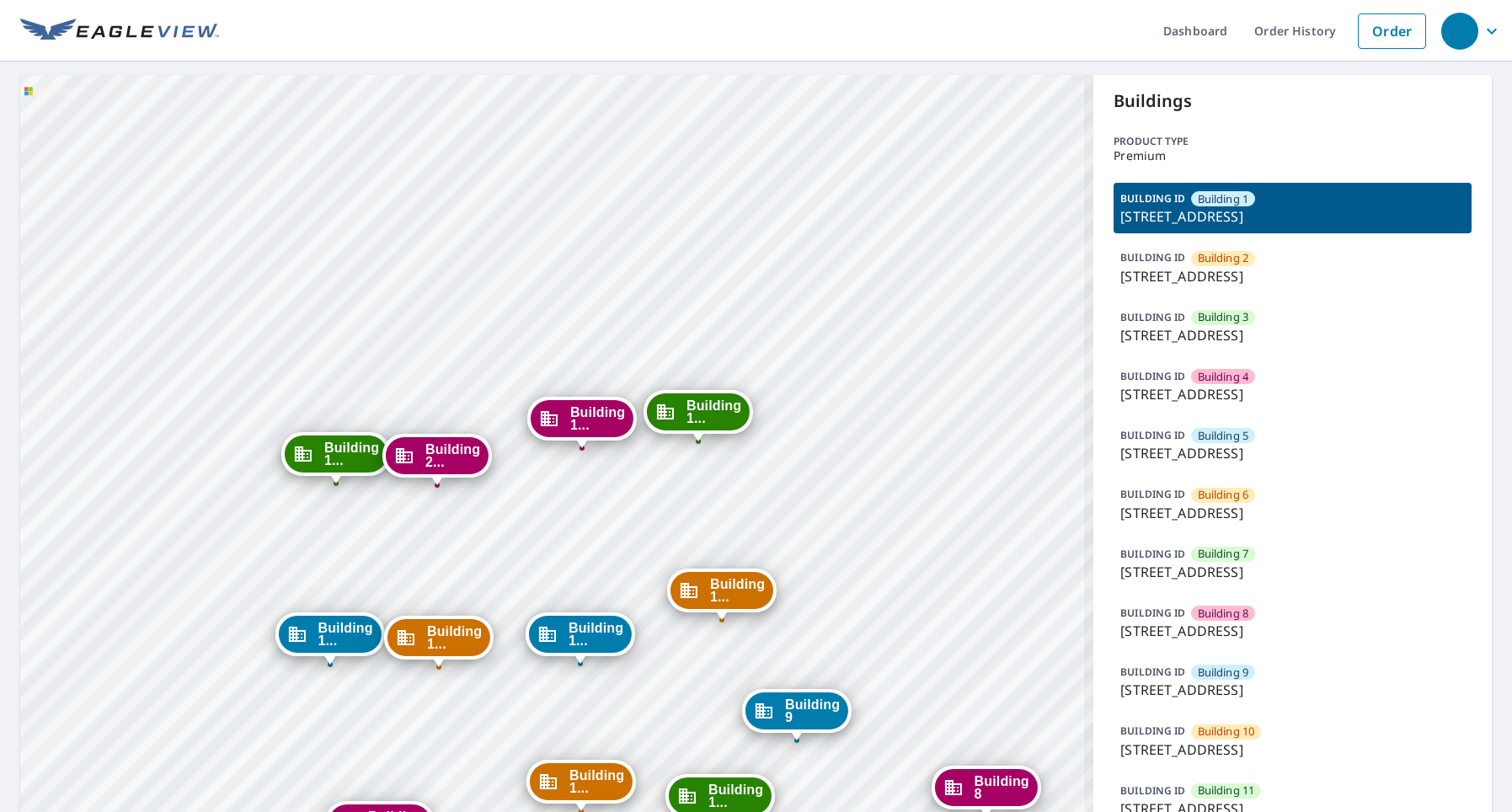
drag, startPoint x: 869, startPoint y: 572, endPoint x: 869, endPoint y: 422, distance: 150.0
click at [850, 425] on div "Building 2 1152 Chelsea Drive Lake Zurich, IL 60047 Building 3 1152 Chelsea Dri…" at bounding box center [557, 723] width 1073 height 1297
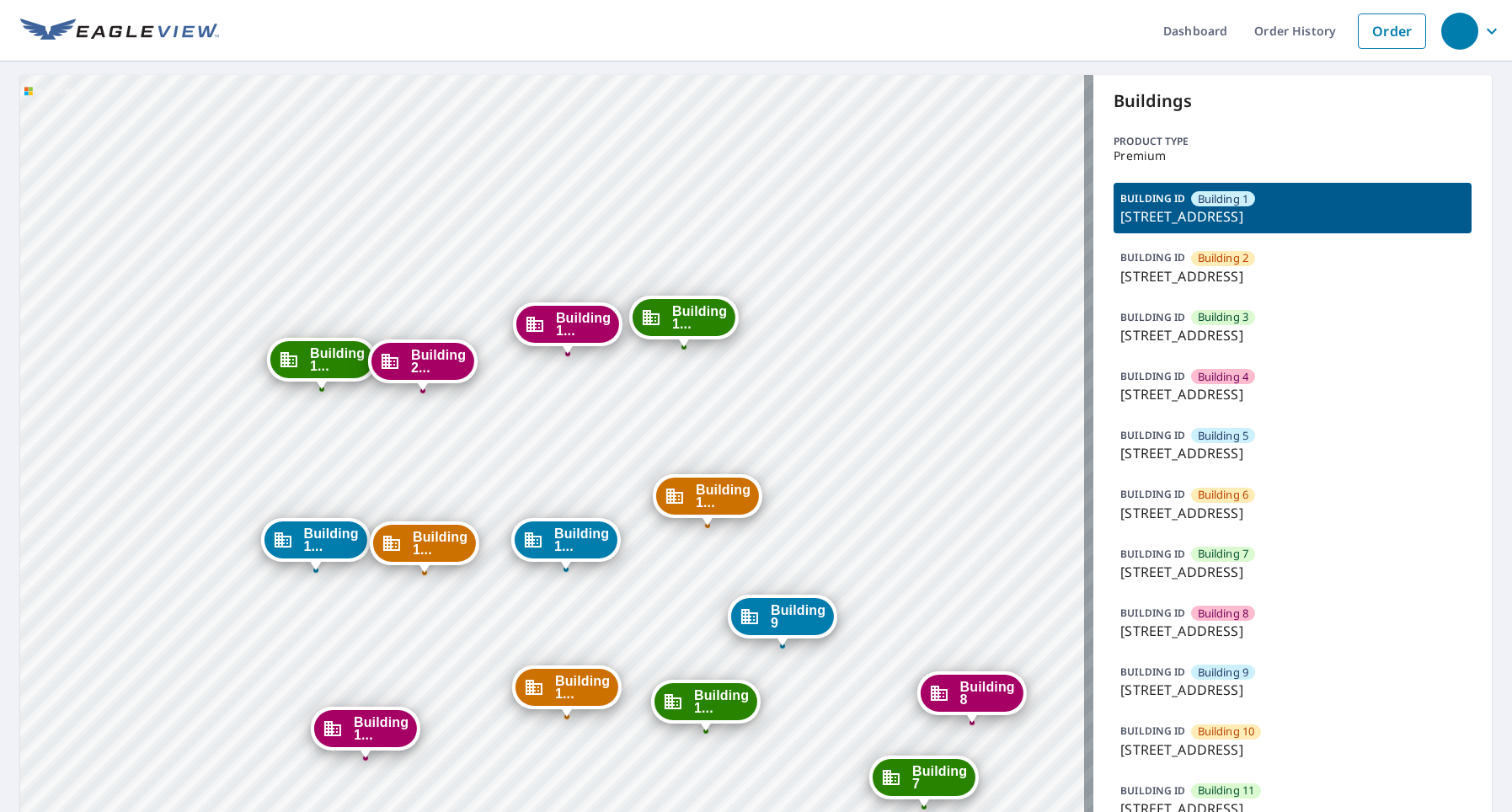
click at [1231, 514] on p "1152 Chelsea Drive, Lake Zurich, IL, 60047" at bounding box center [1292, 513] width 345 height 21
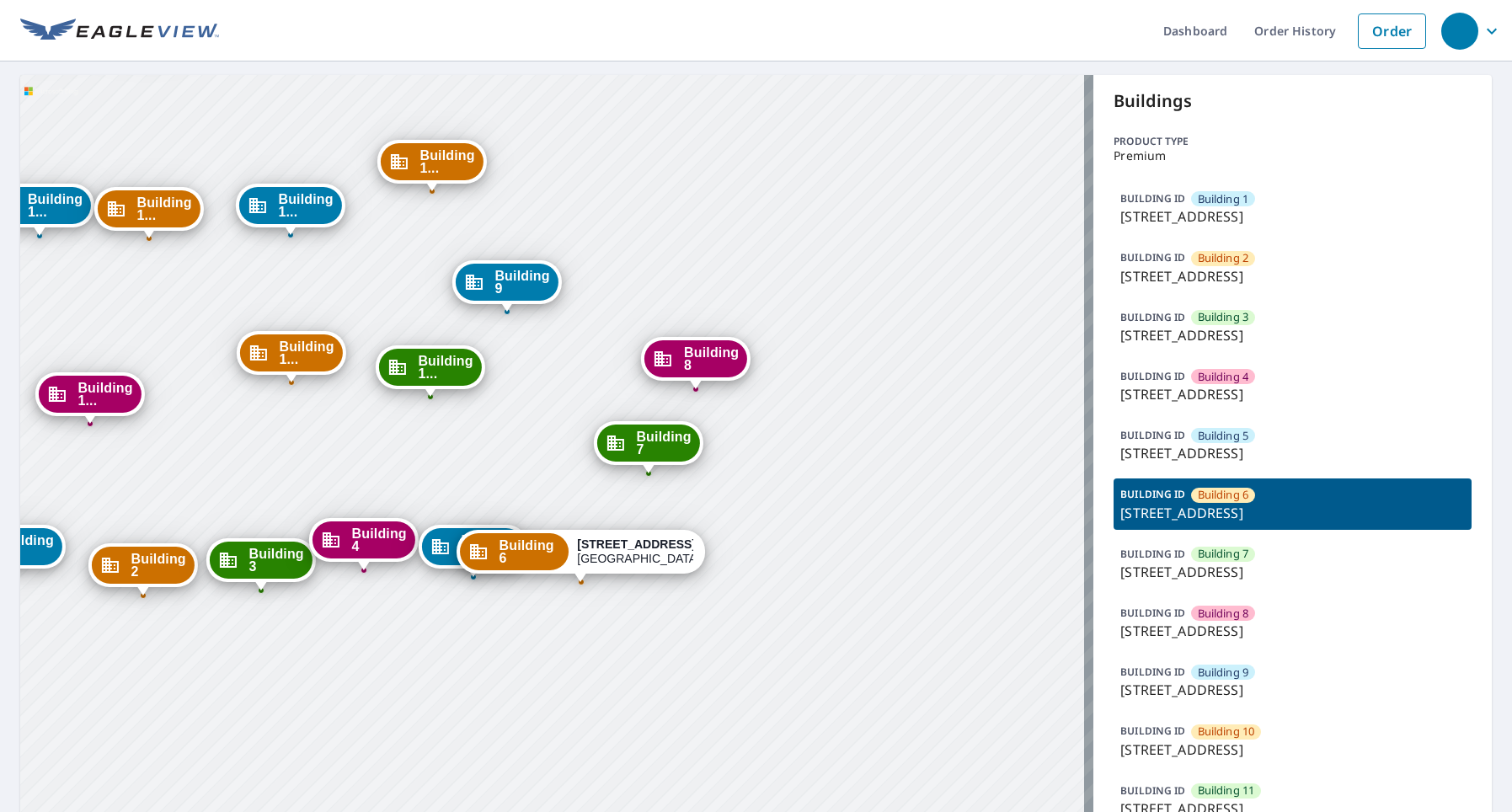
drag, startPoint x: 780, startPoint y: 569, endPoint x: 807, endPoint y: 396, distance: 175.1
click at [808, 396] on div "Building 1 1152 Chelsea Drive Lake Zurich, IL 60047 Building 2 1152 Chelsea Dri…" at bounding box center [557, 723] width 1073 height 1297
